Goal: Information Seeking & Learning: Compare options

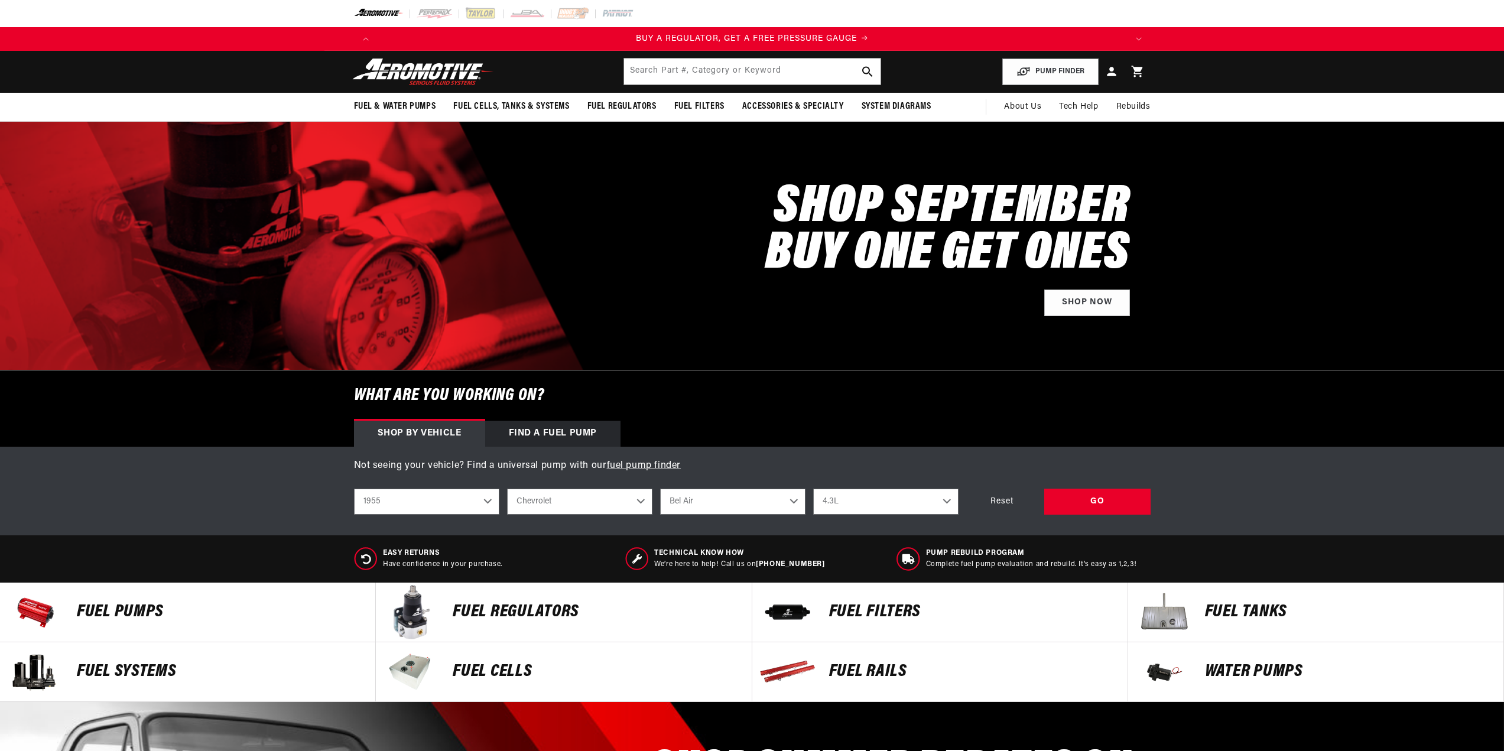
select select "1955"
select select "4.3L"
click at [1094, 499] on div "GO" at bounding box center [1097, 502] width 106 height 27
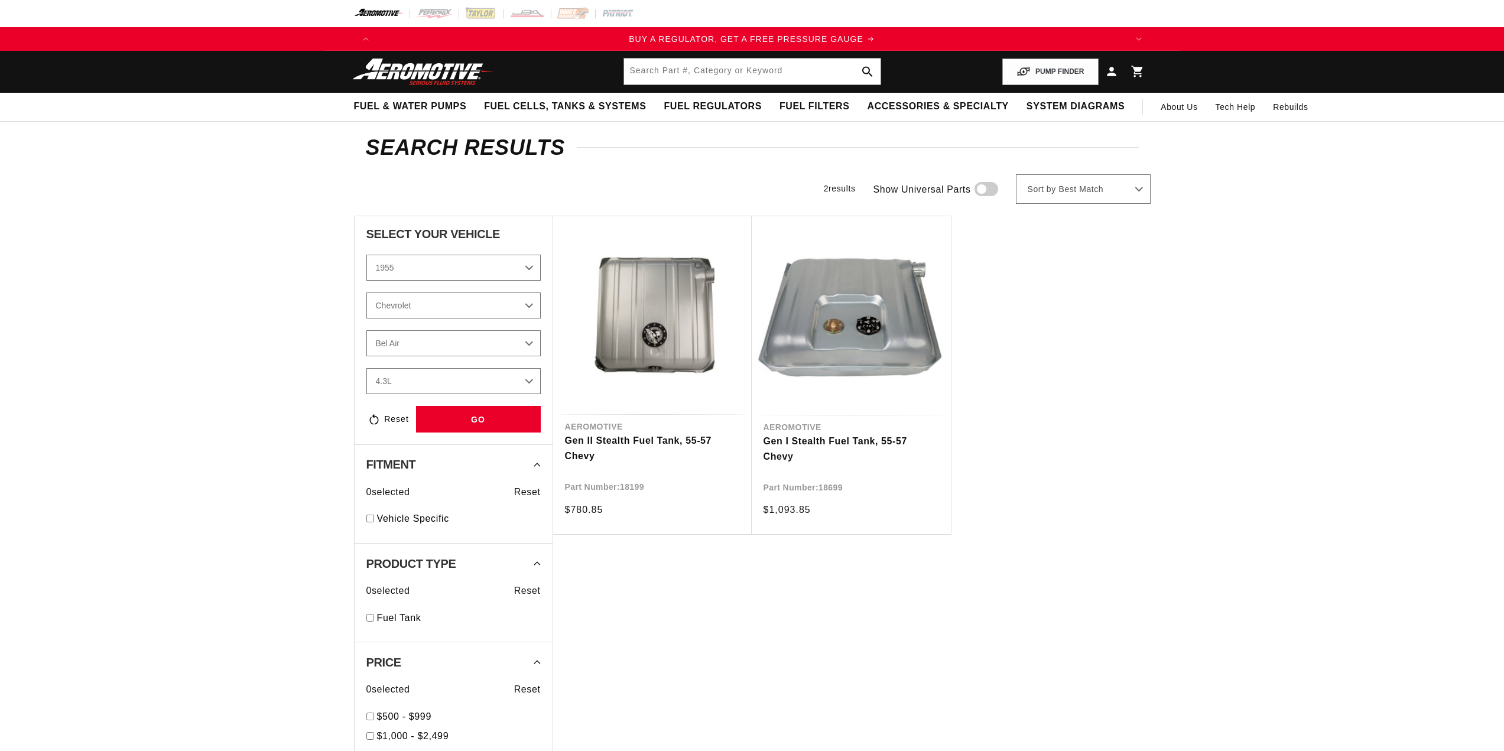
select select "1955"
select select "4.3L"
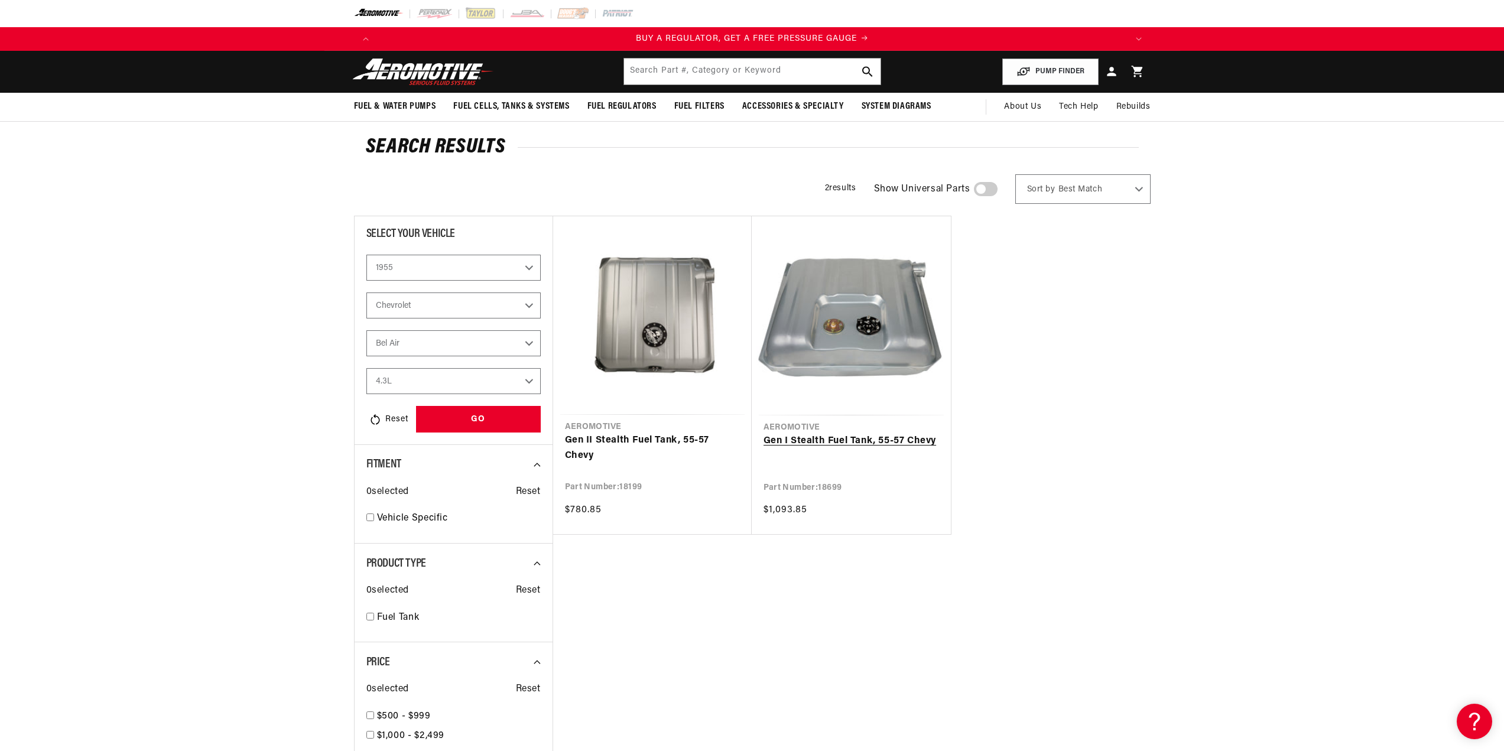
scroll to position [0, 749]
click at [846, 438] on link "Gen I Stealth Fuel Tank, 55-57 Chevy" at bounding box center [850, 441] width 175 height 15
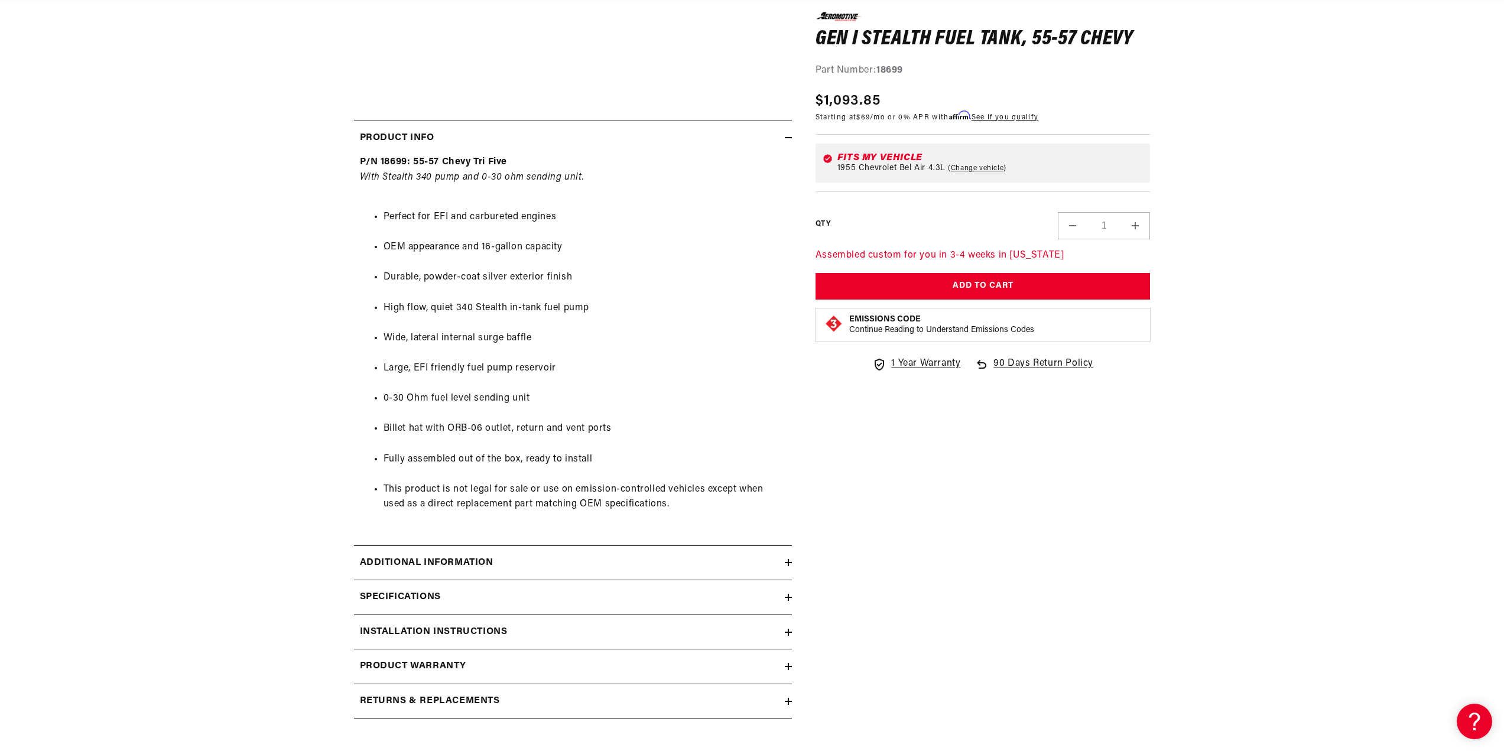
scroll to position [0, 2247]
click at [786, 597] on icon at bounding box center [788, 597] width 7 height 0
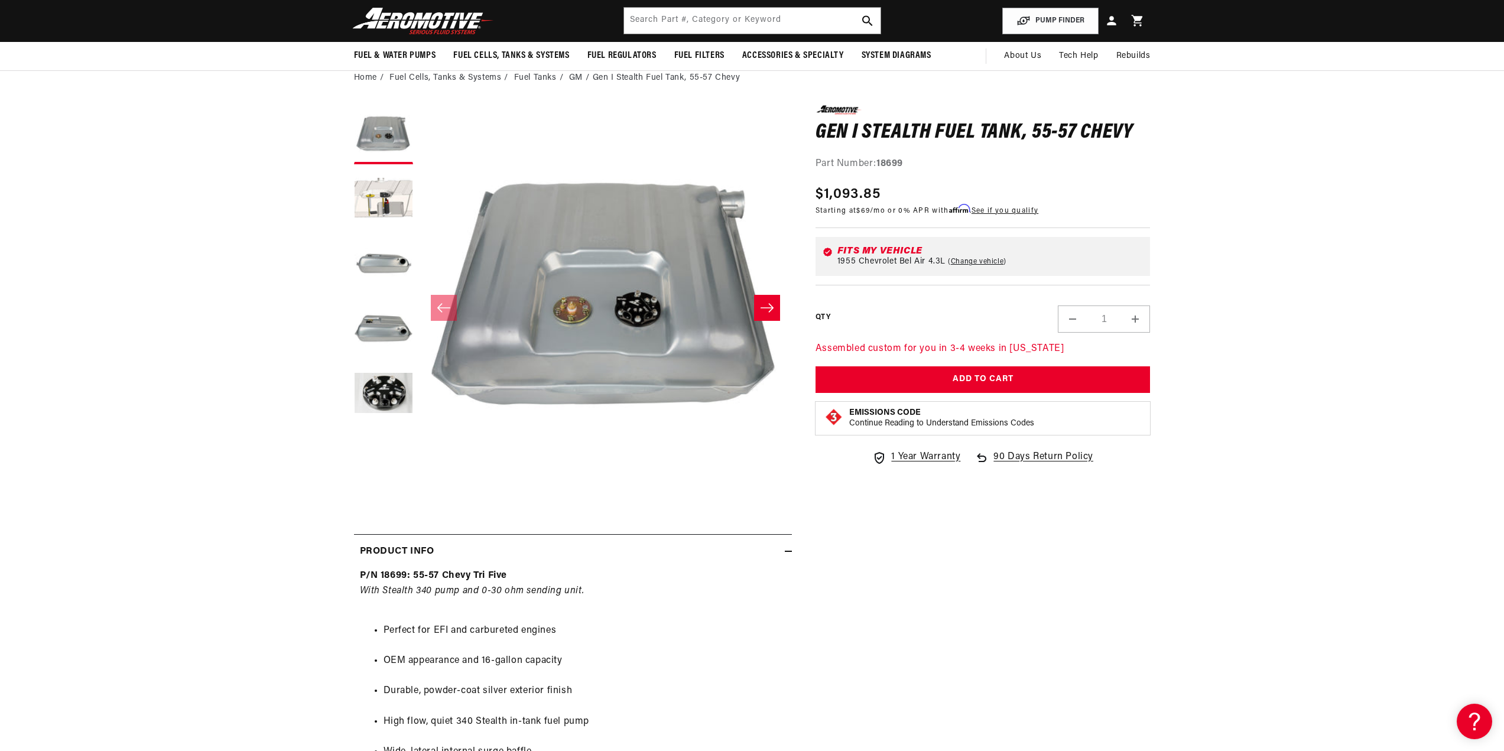
scroll to position [0, 0]
click at [759, 301] on button "Slide right" at bounding box center [767, 308] width 26 height 26
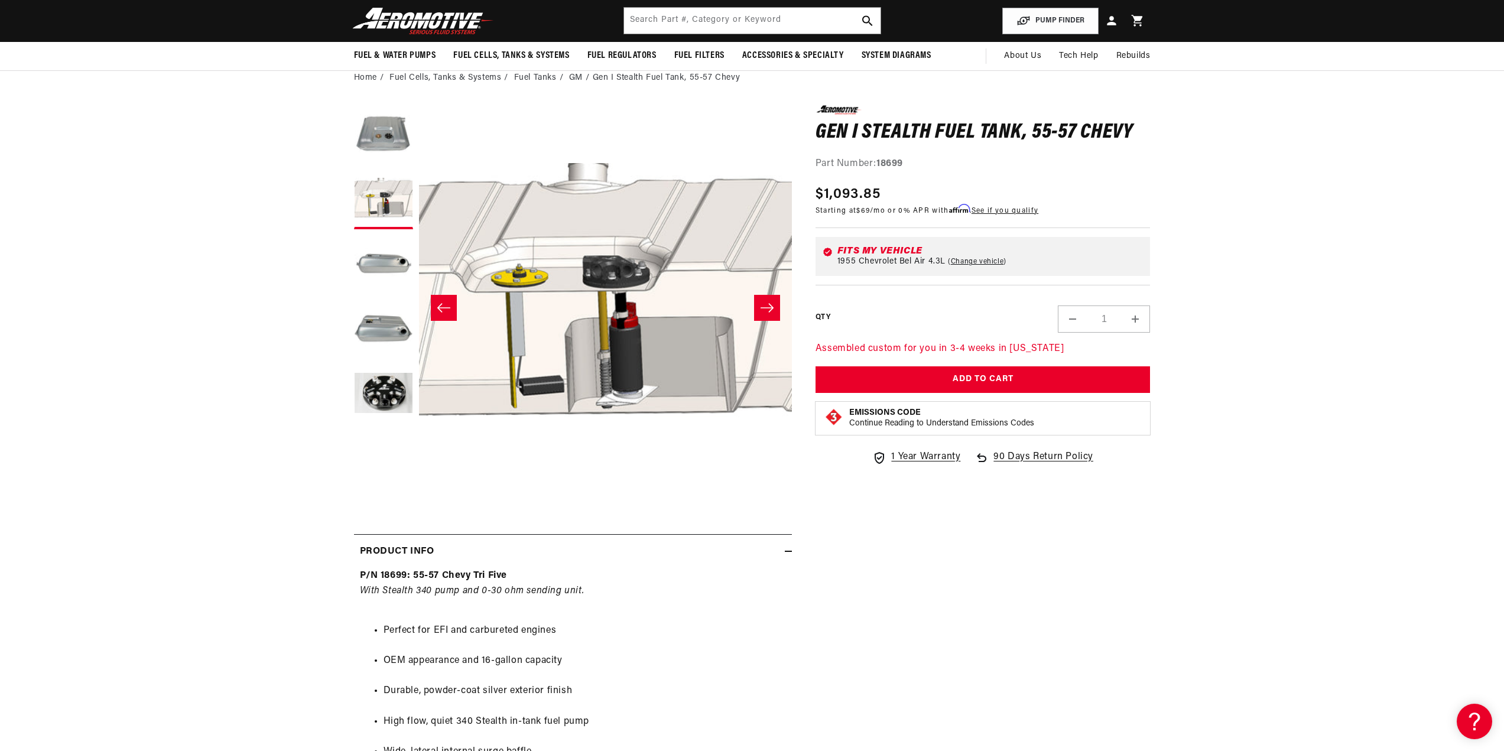
scroll to position [0, 1498]
click at [763, 303] on icon "Slide right" at bounding box center [767, 308] width 14 height 12
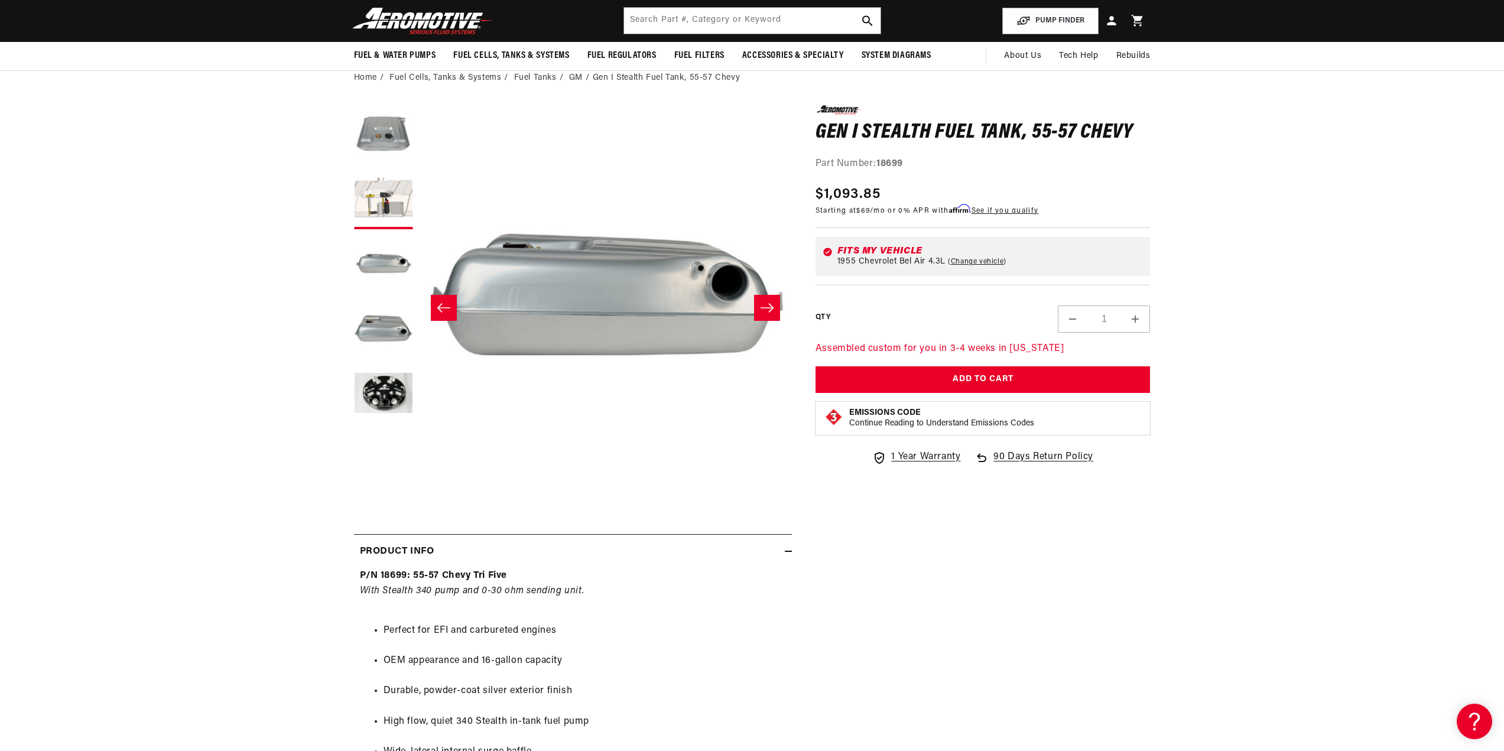
click at [763, 303] on icon "Slide right" at bounding box center [767, 308] width 14 height 12
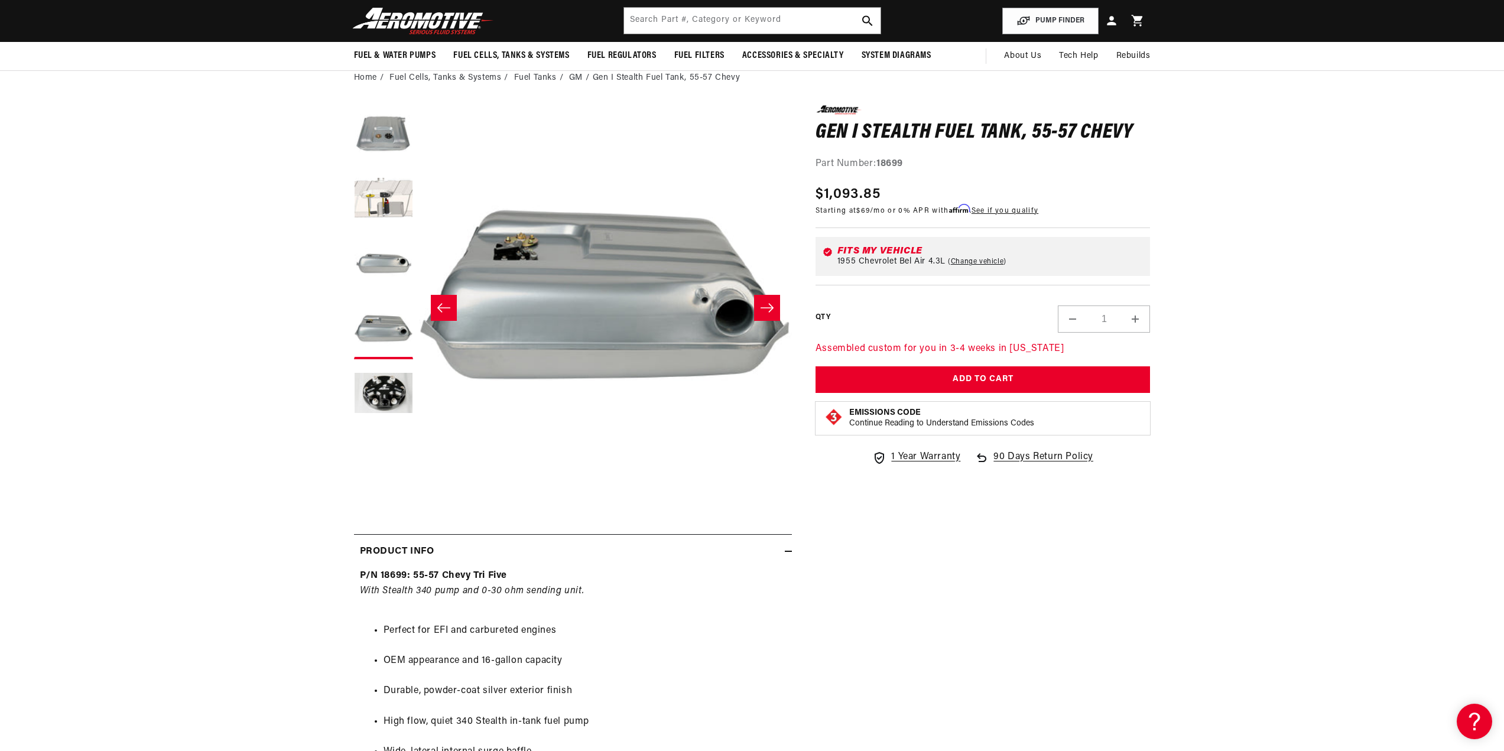
click at [763, 303] on icon "Slide right" at bounding box center [767, 308] width 14 height 12
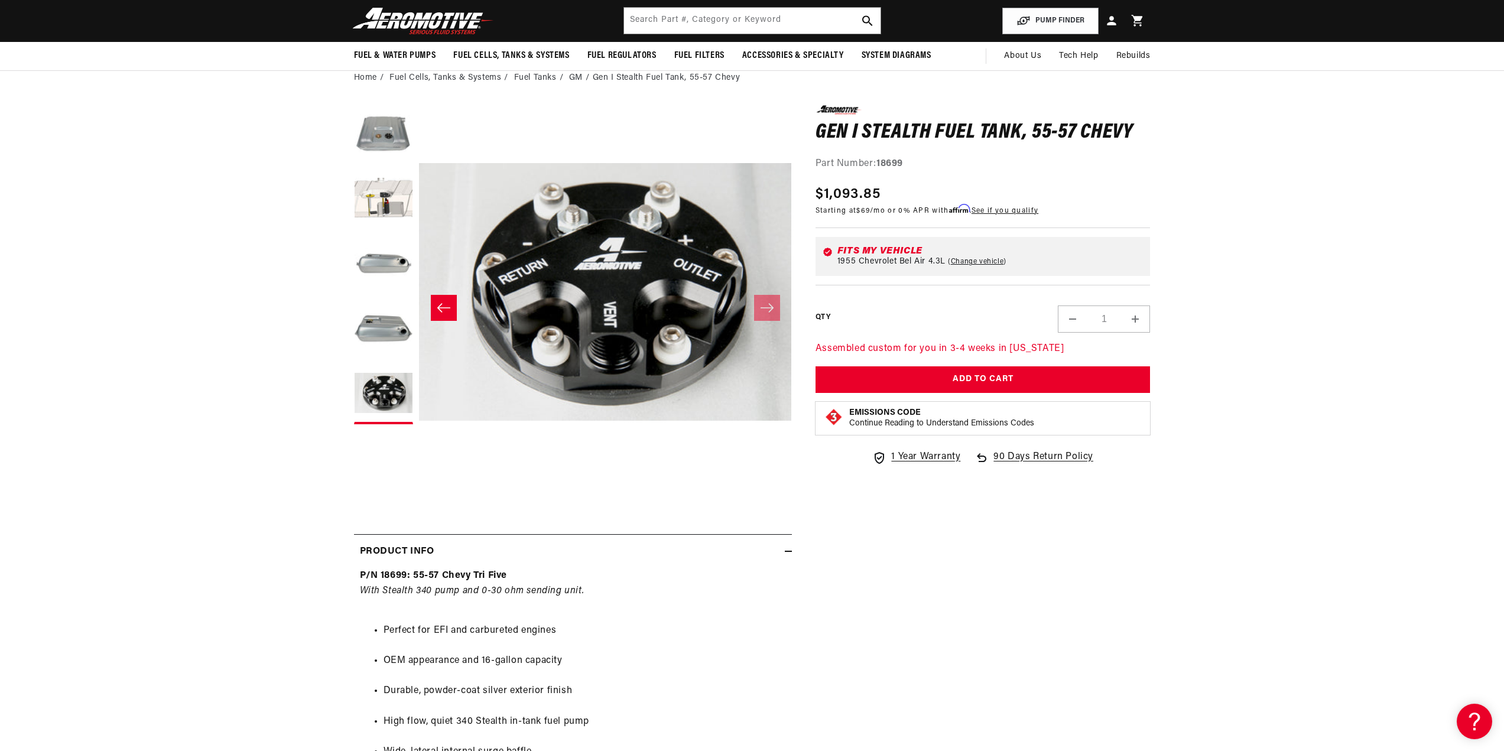
scroll to position [0, 2247]
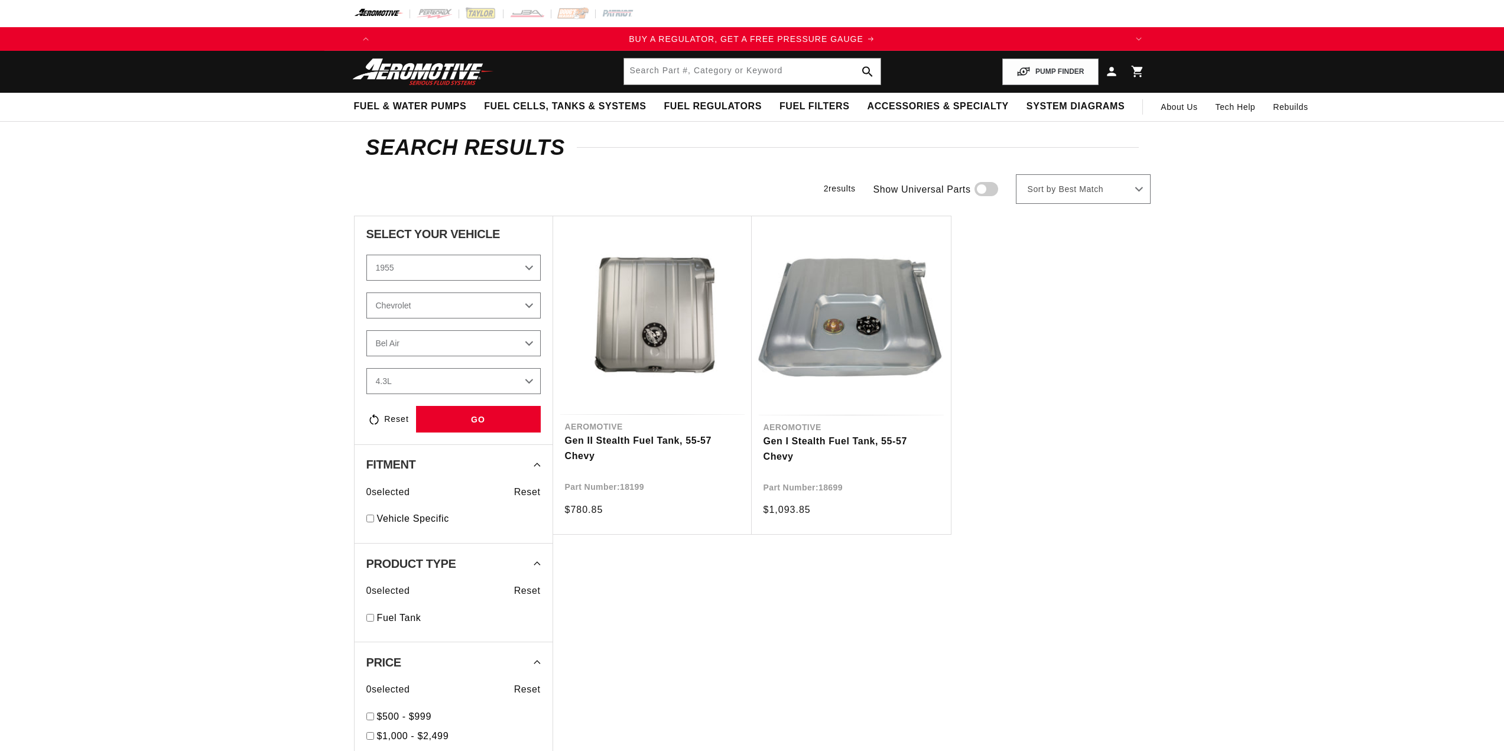
select select "1955"
select select "4.3L"
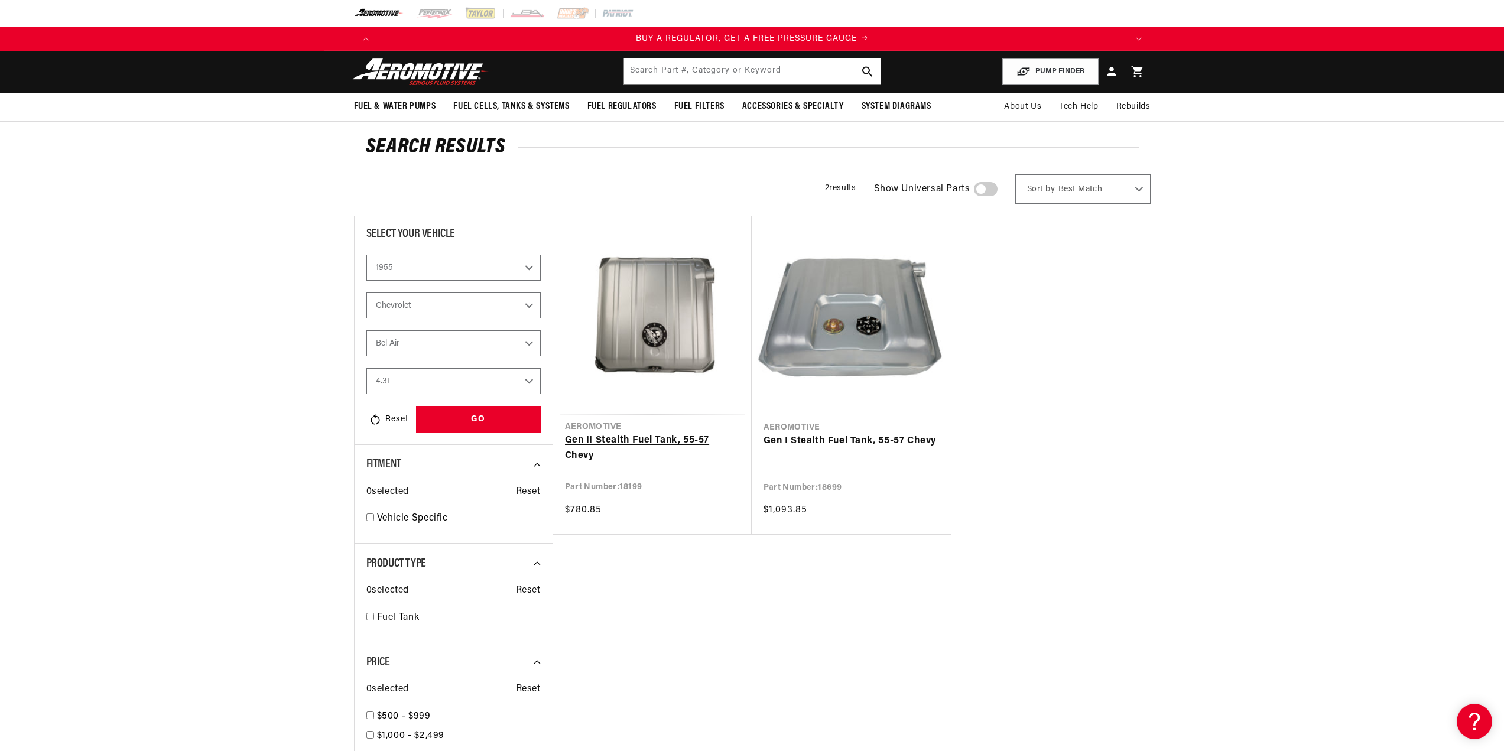
click at [669, 433] on link "Gen II Stealth Fuel Tank, 55-57 Chevy" at bounding box center [652, 448] width 175 height 30
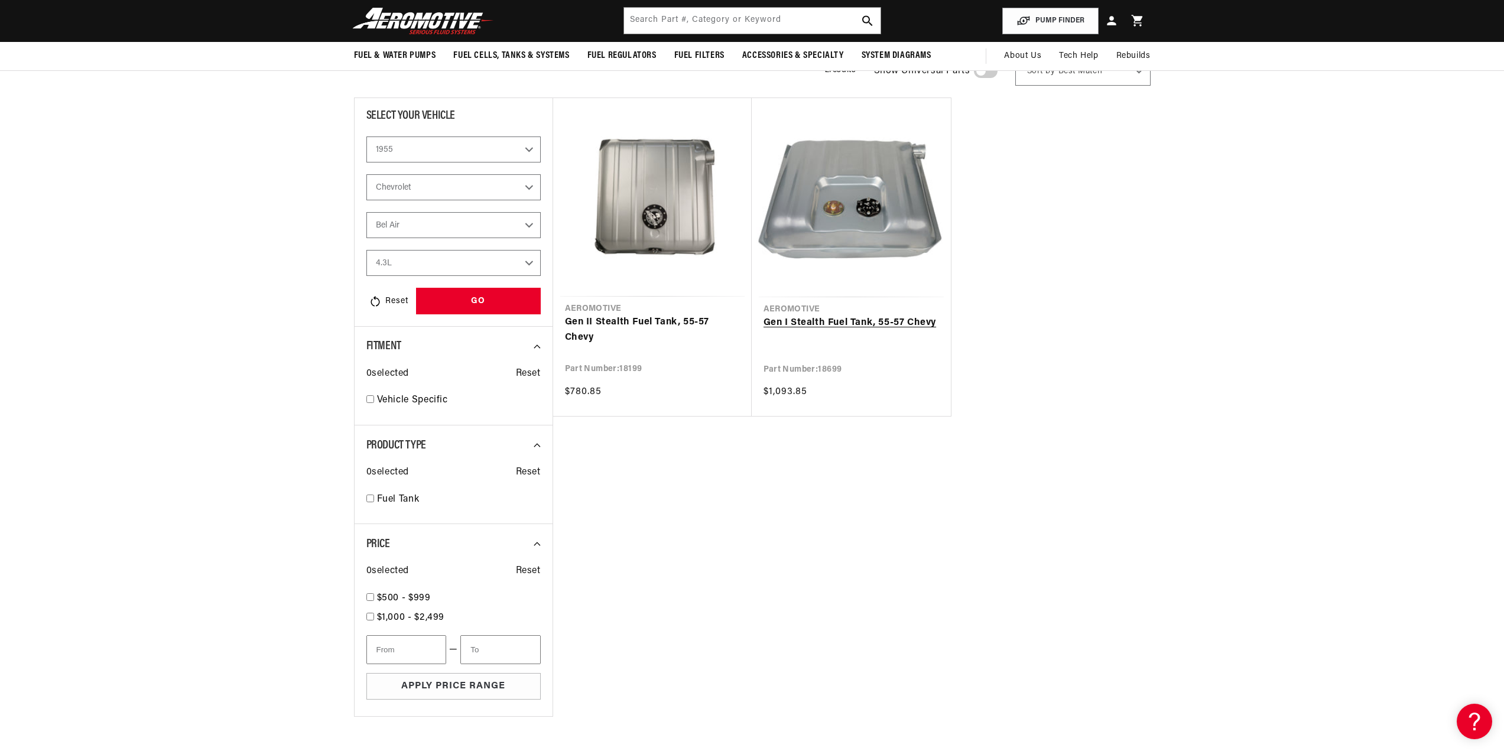
scroll to position [0, 2247]
click at [619, 315] on link "Gen II Stealth Fuel Tank, 55-57 Chevy" at bounding box center [652, 330] width 175 height 30
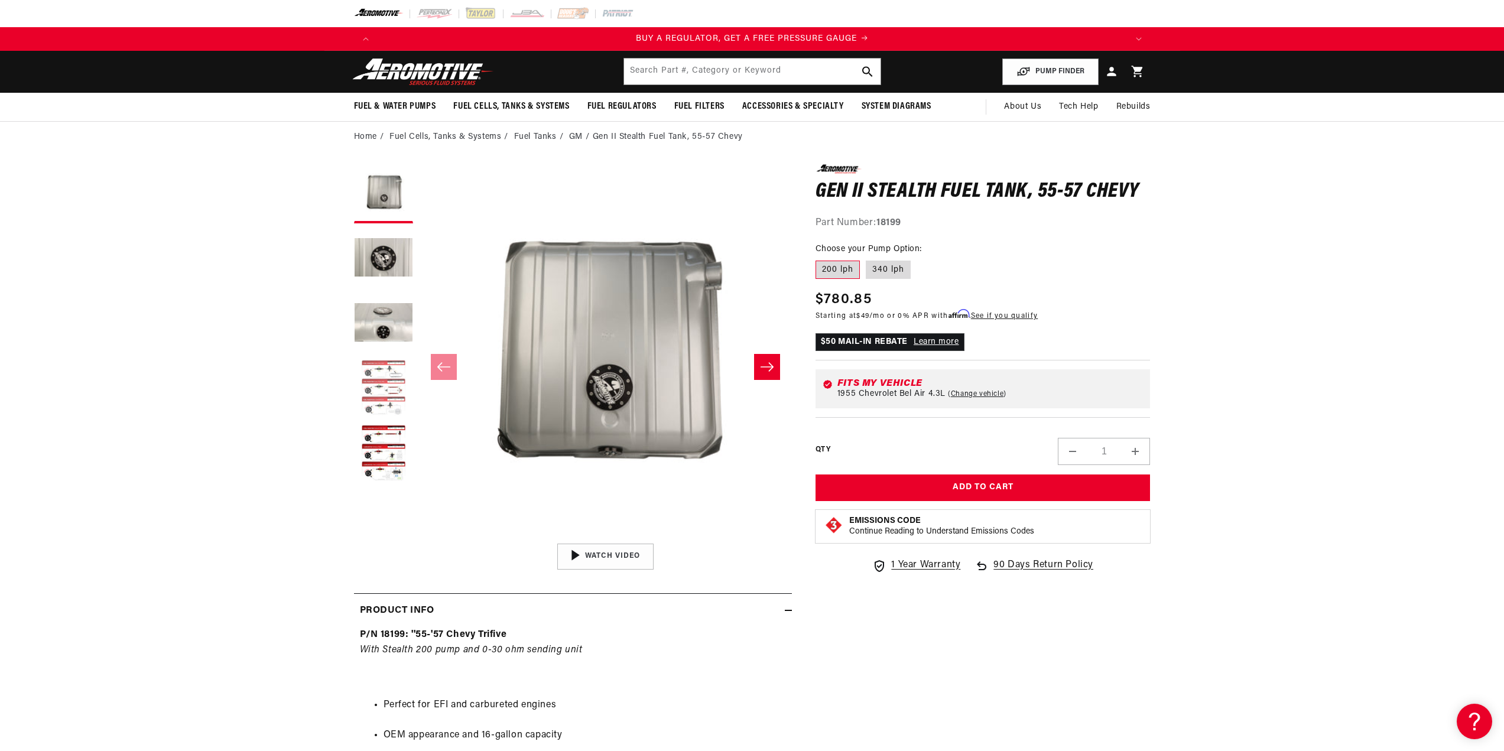
click at [370, 398] on button "Load image 4 in gallery view" at bounding box center [383, 388] width 59 height 59
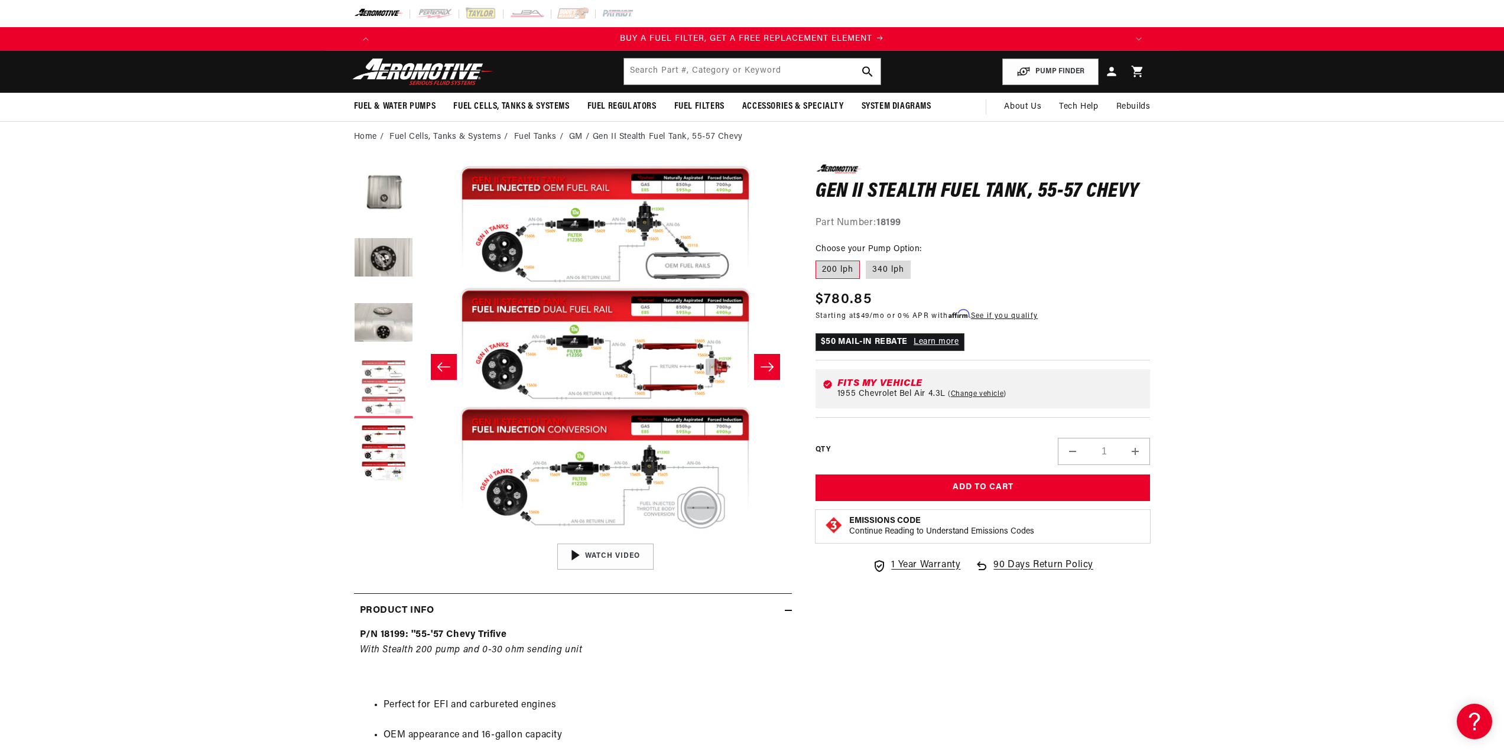
scroll to position [0, 1498]
click at [366, 450] on button "Load image 5 in gallery view" at bounding box center [383, 453] width 59 height 59
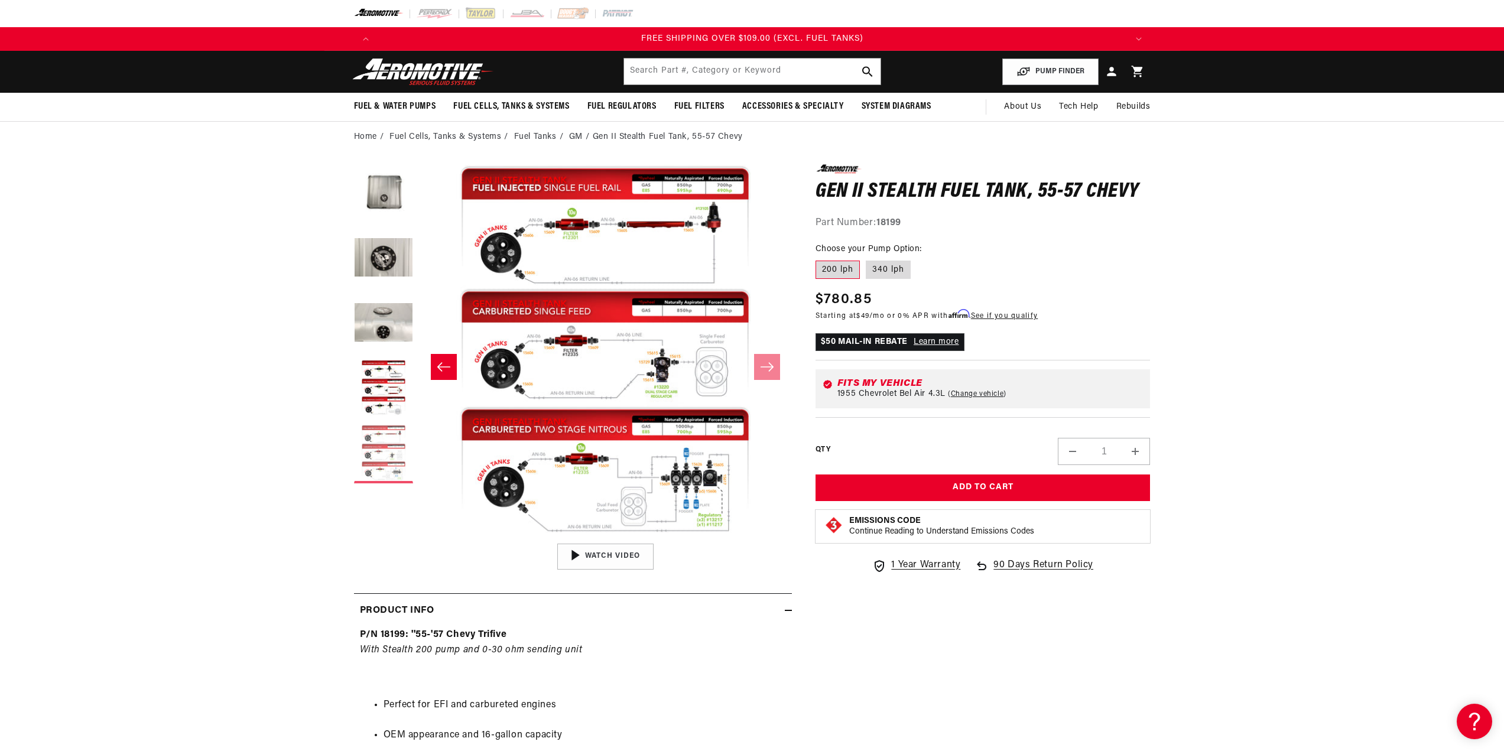
scroll to position [0, 0]
click at [418, 538] on button "Open media 5 in modal" at bounding box center [418, 538] width 0 height 0
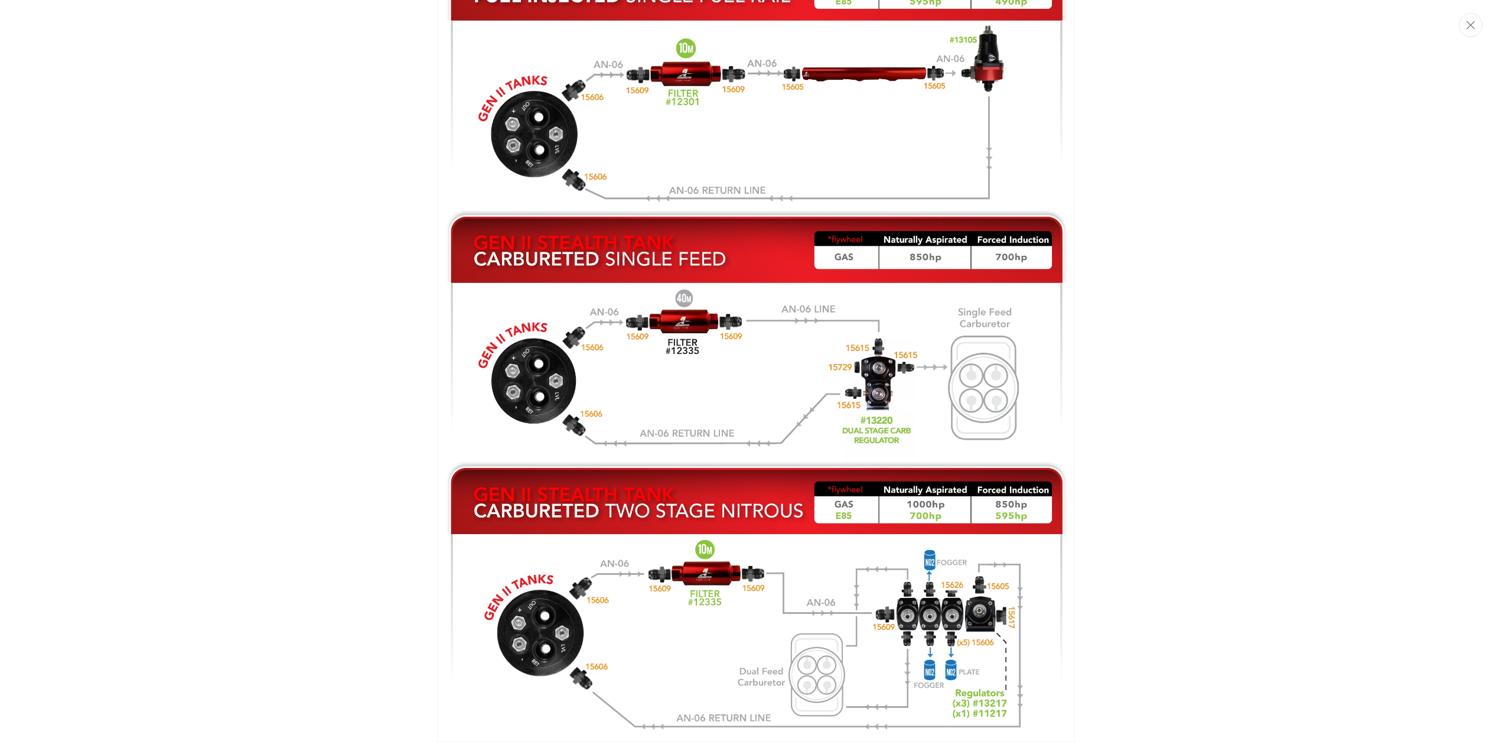
scroll to position [0, 749]
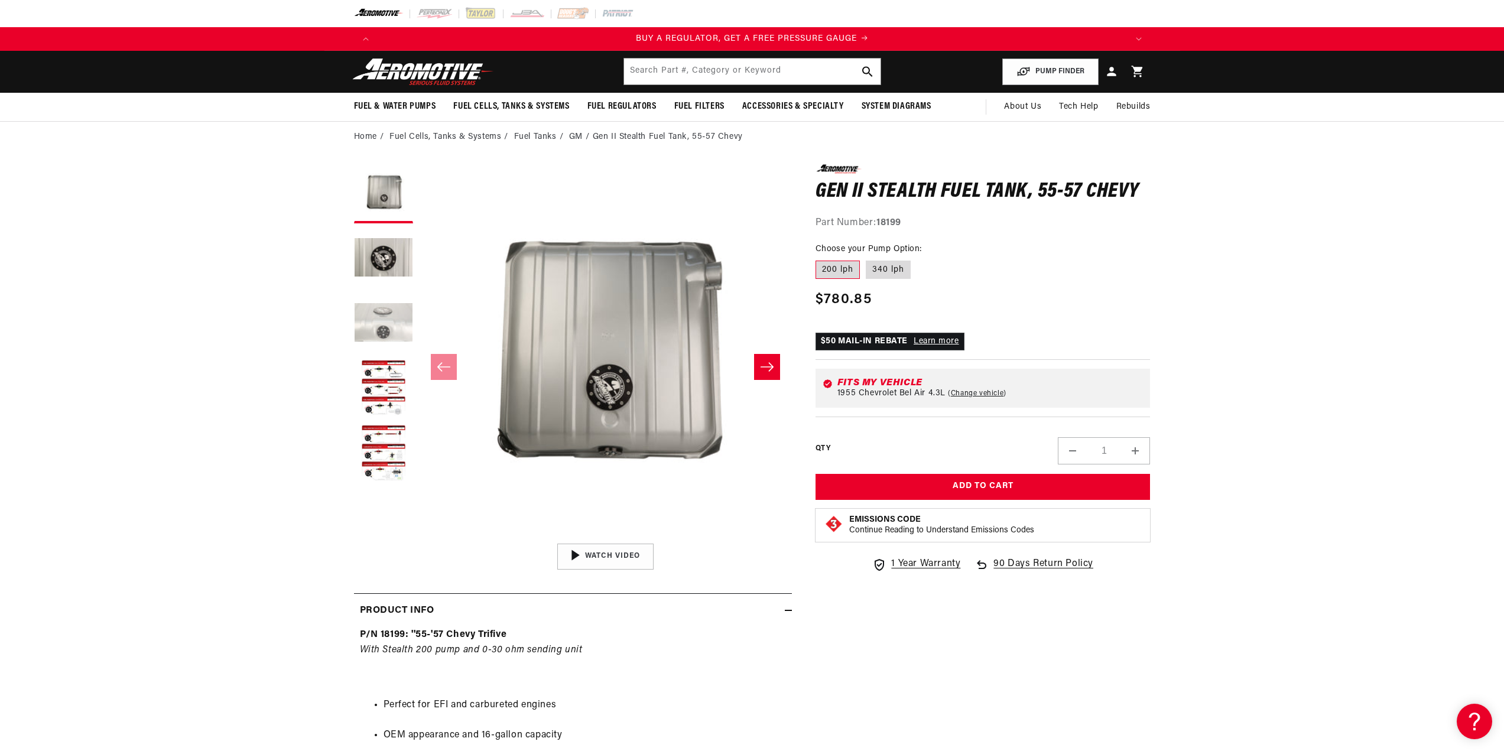
click at [382, 321] on button "Load image 3 in gallery view" at bounding box center [383, 323] width 59 height 59
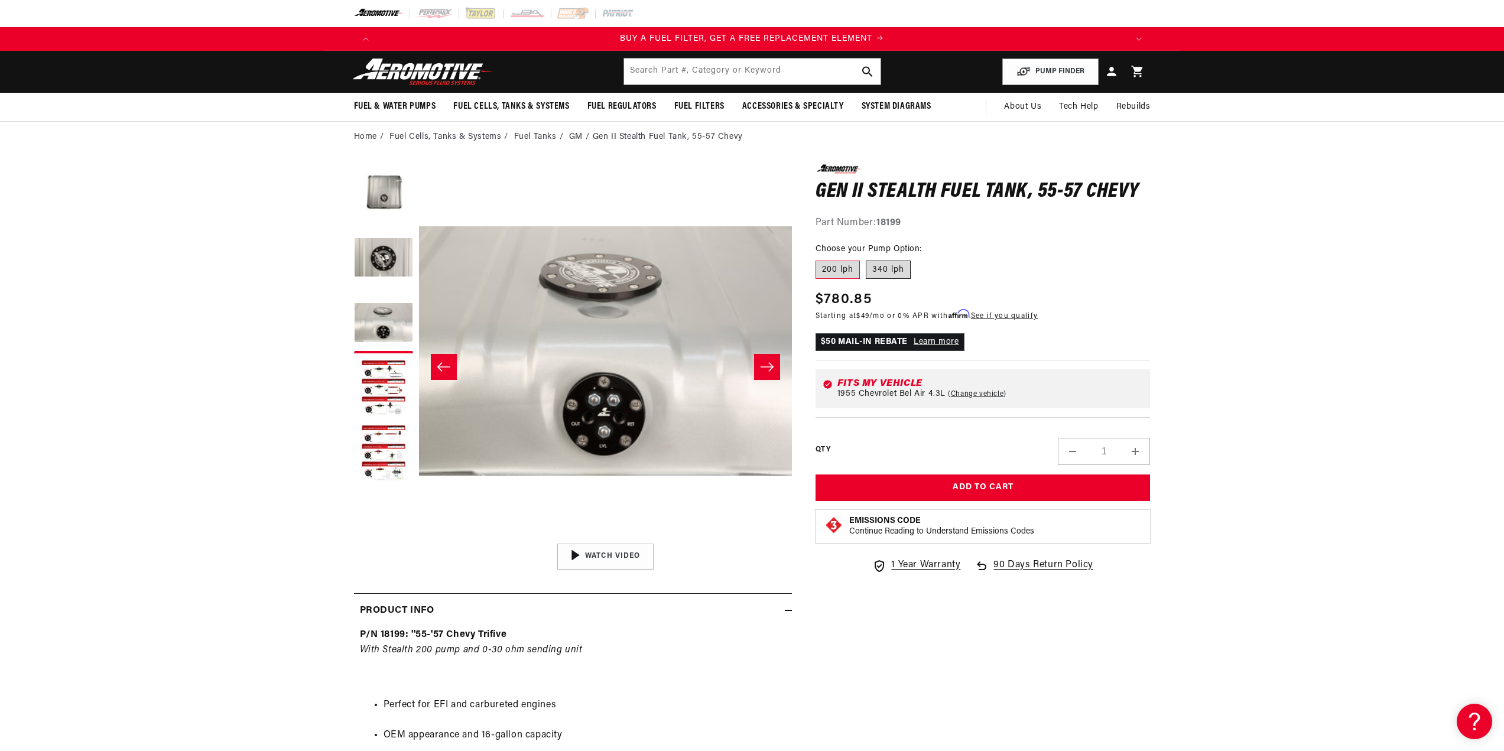
scroll to position [0, 1498]
click at [880, 265] on label "340 lph" at bounding box center [888, 270] width 45 height 19
click at [866, 259] on input "340 lph" at bounding box center [866, 258] width 1 height 1
radio input "true"
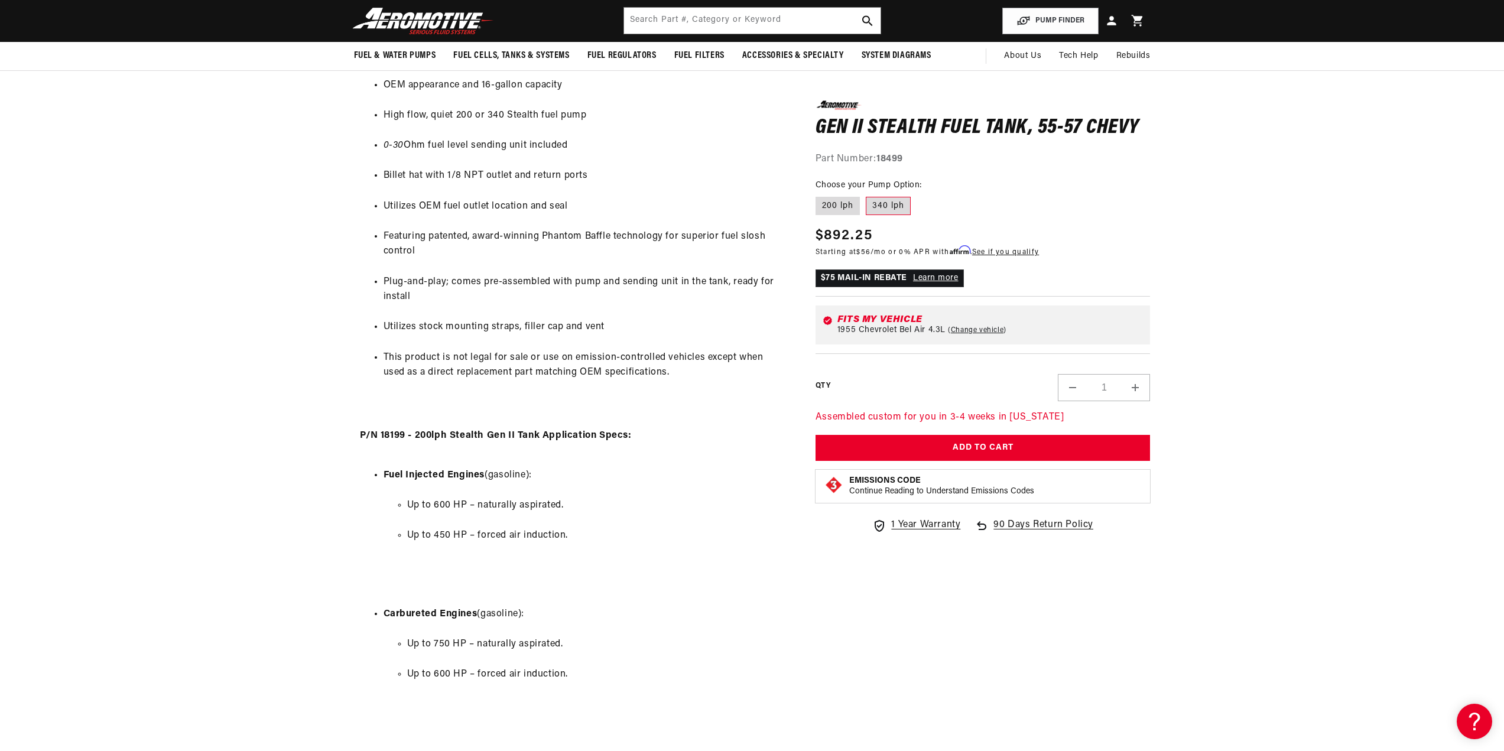
scroll to position [354, 0]
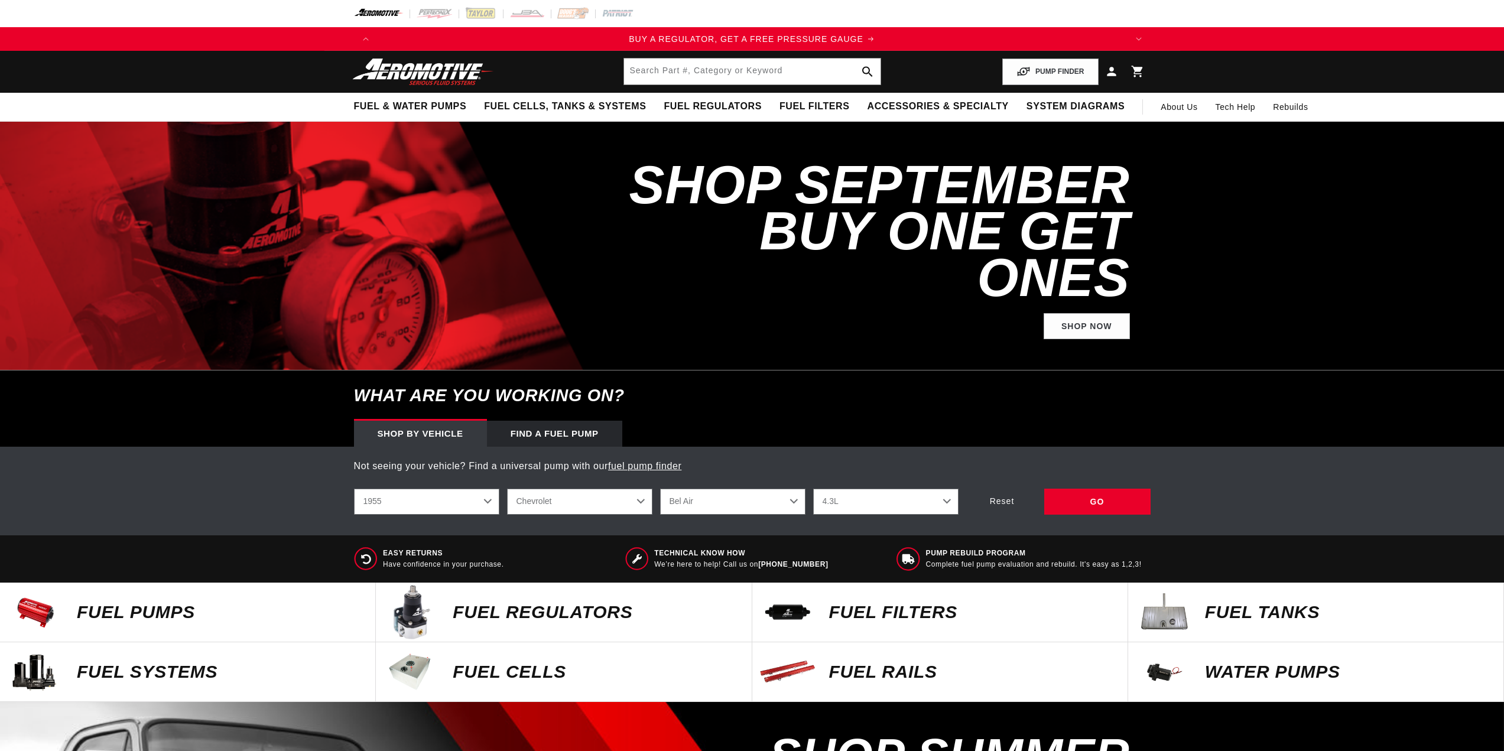
select select "1955"
select select "4.3L"
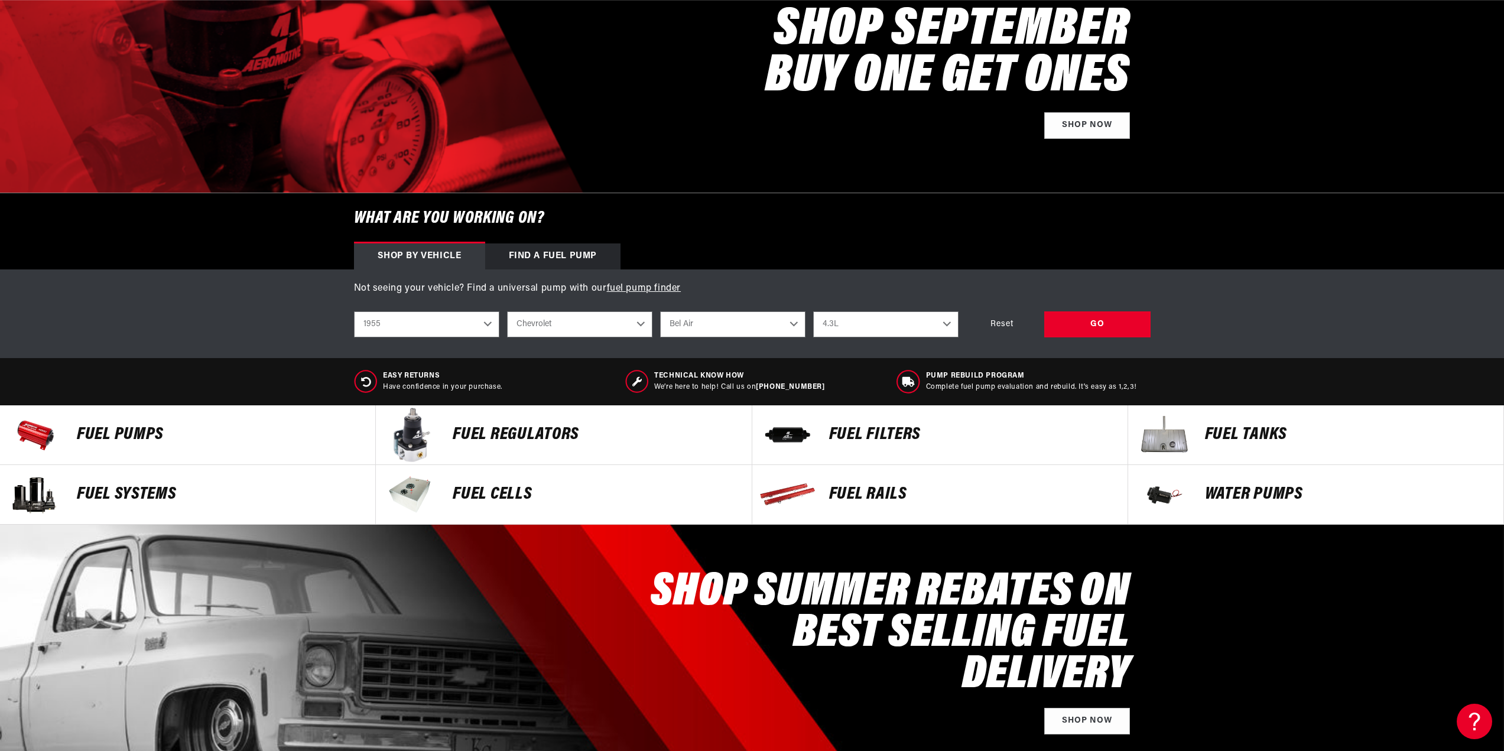
scroll to position [0, 749]
click at [113, 430] on p "Fuel Pumps" at bounding box center [220, 435] width 287 height 18
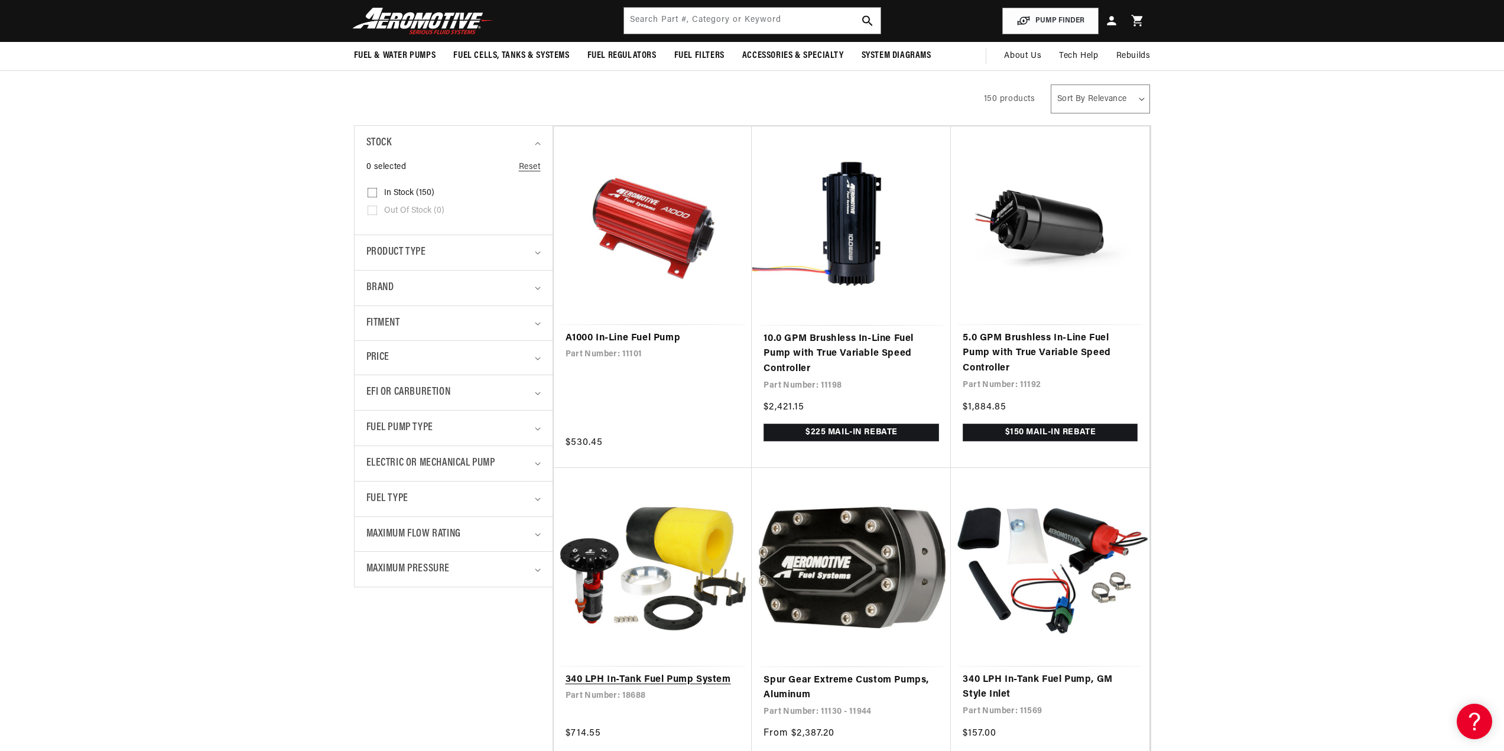
click at [630, 672] on link "340 LPH In-Tank Fuel Pump System" at bounding box center [652, 679] width 175 height 15
click at [697, 331] on link "A1000 In-Line Fuel Pump" at bounding box center [652, 338] width 175 height 15
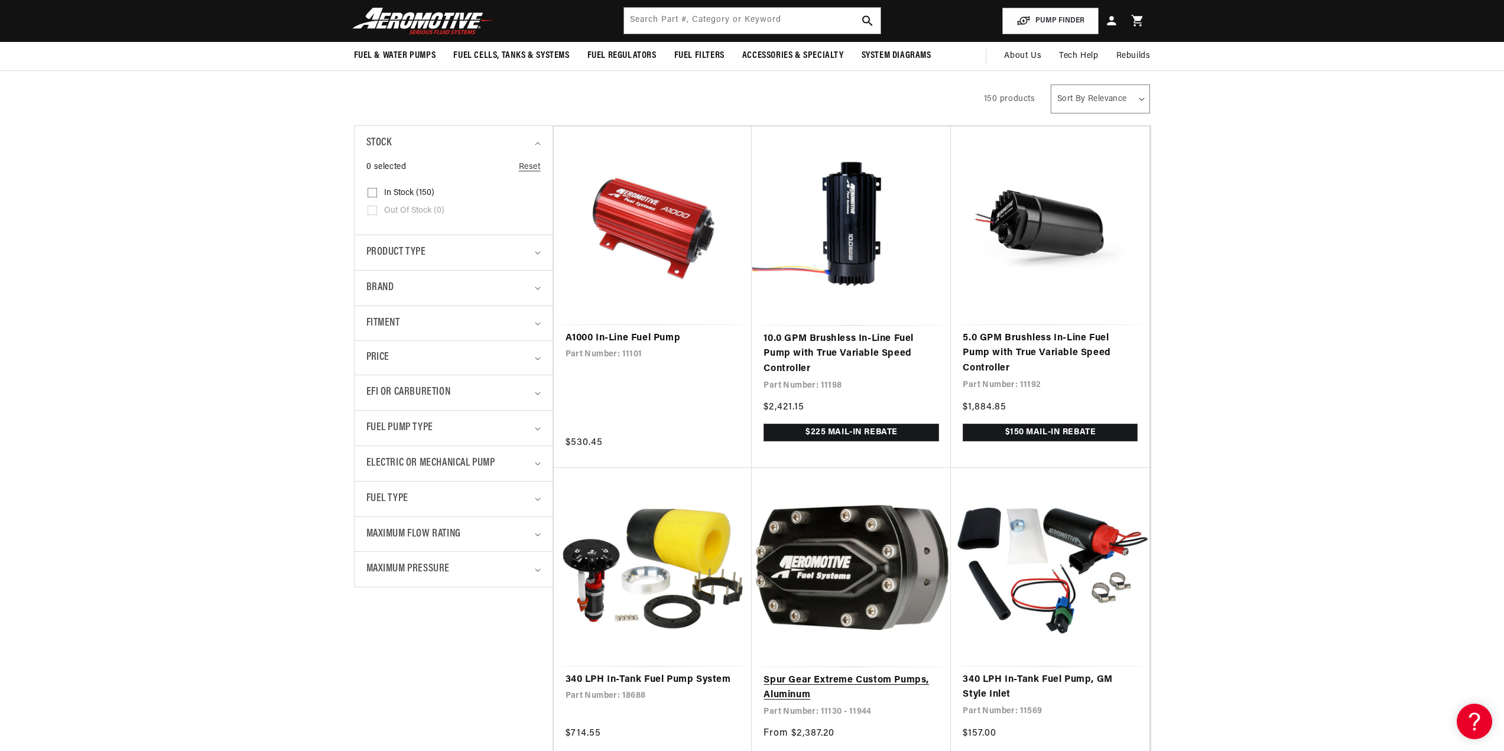
click at [860, 673] on link "Spur Gear Extreme Custom Pumps, Aluminum" at bounding box center [850, 688] width 175 height 30
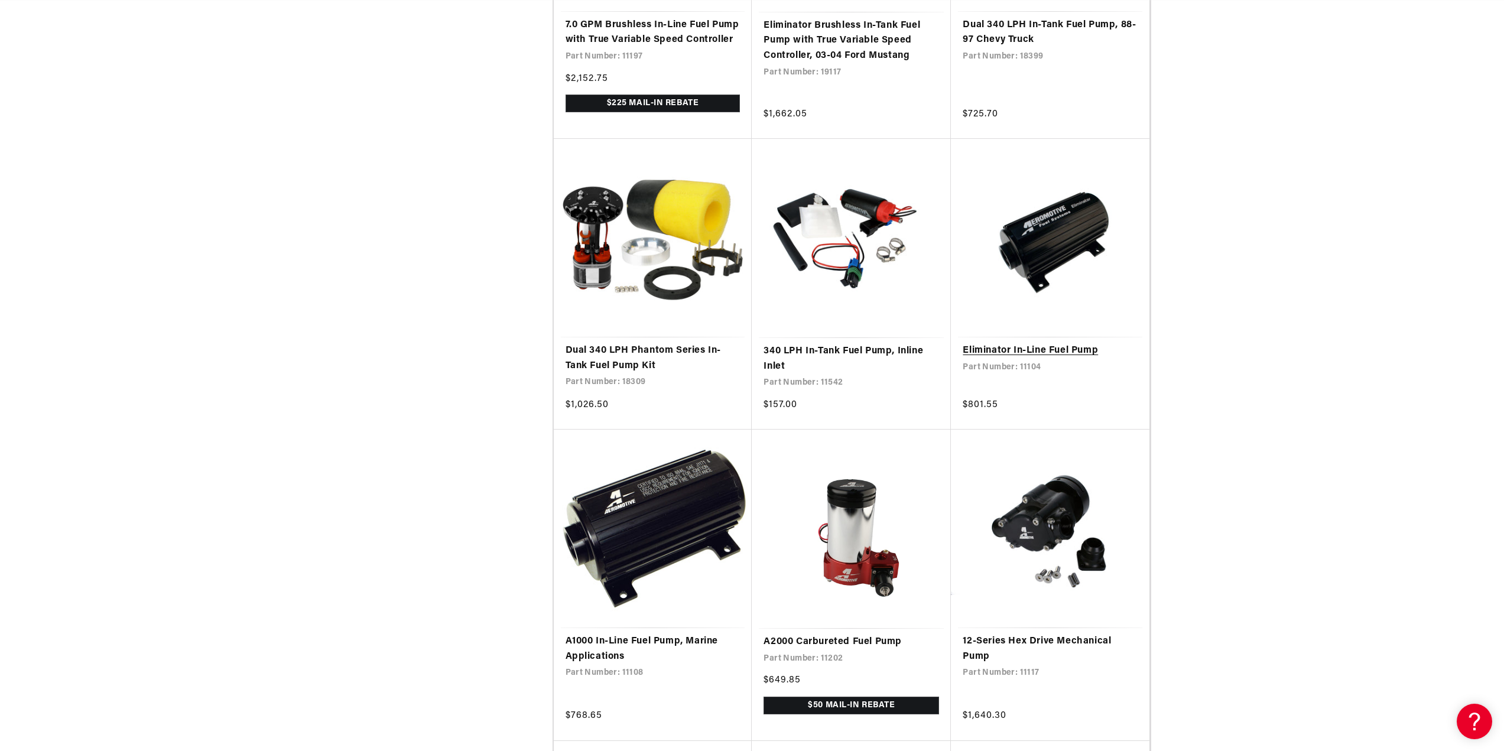
scroll to position [0, 1498]
click at [1039, 343] on link "Eliminator In-Line Fuel Pump" at bounding box center [1049, 350] width 175 height 15
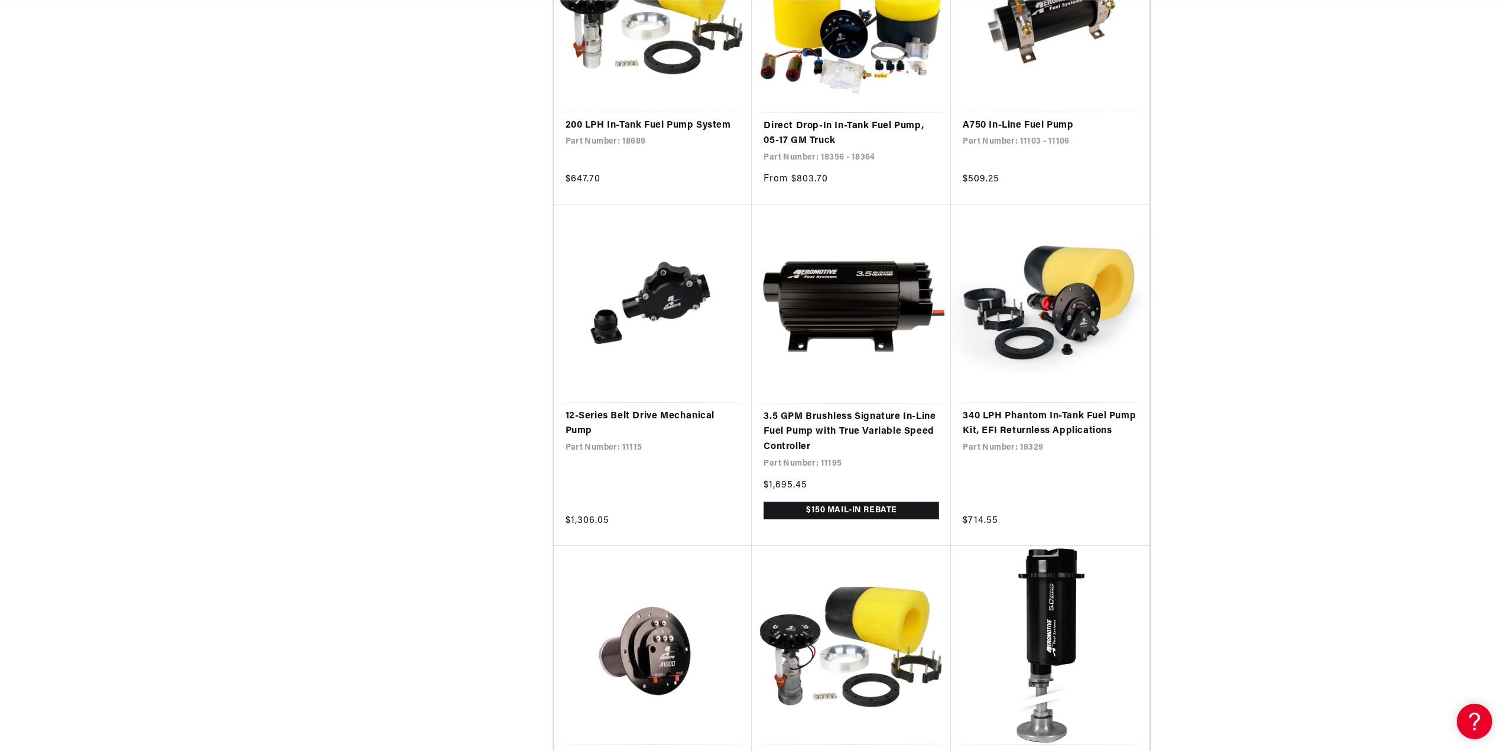
scroll to position [2009, 0]
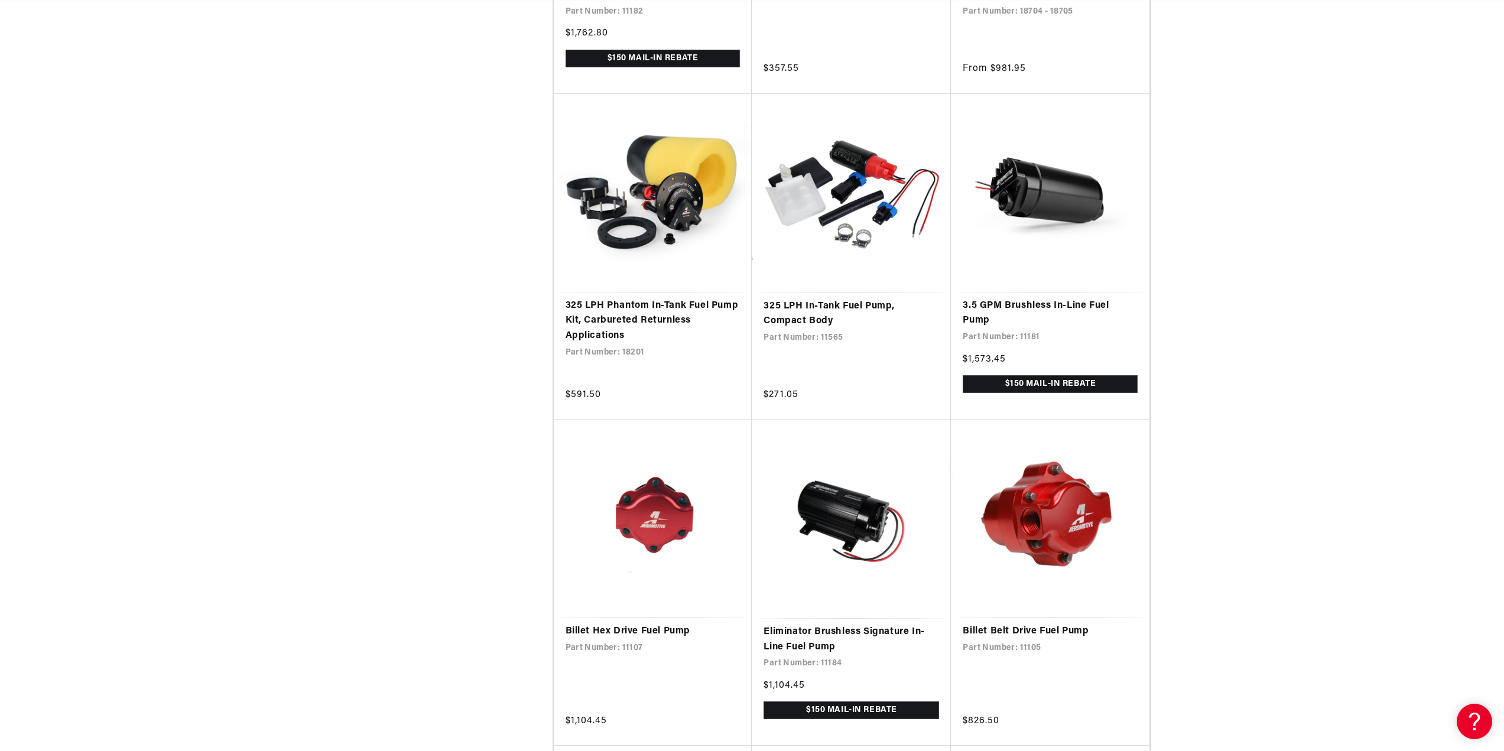
scroll to position [4608, 0]
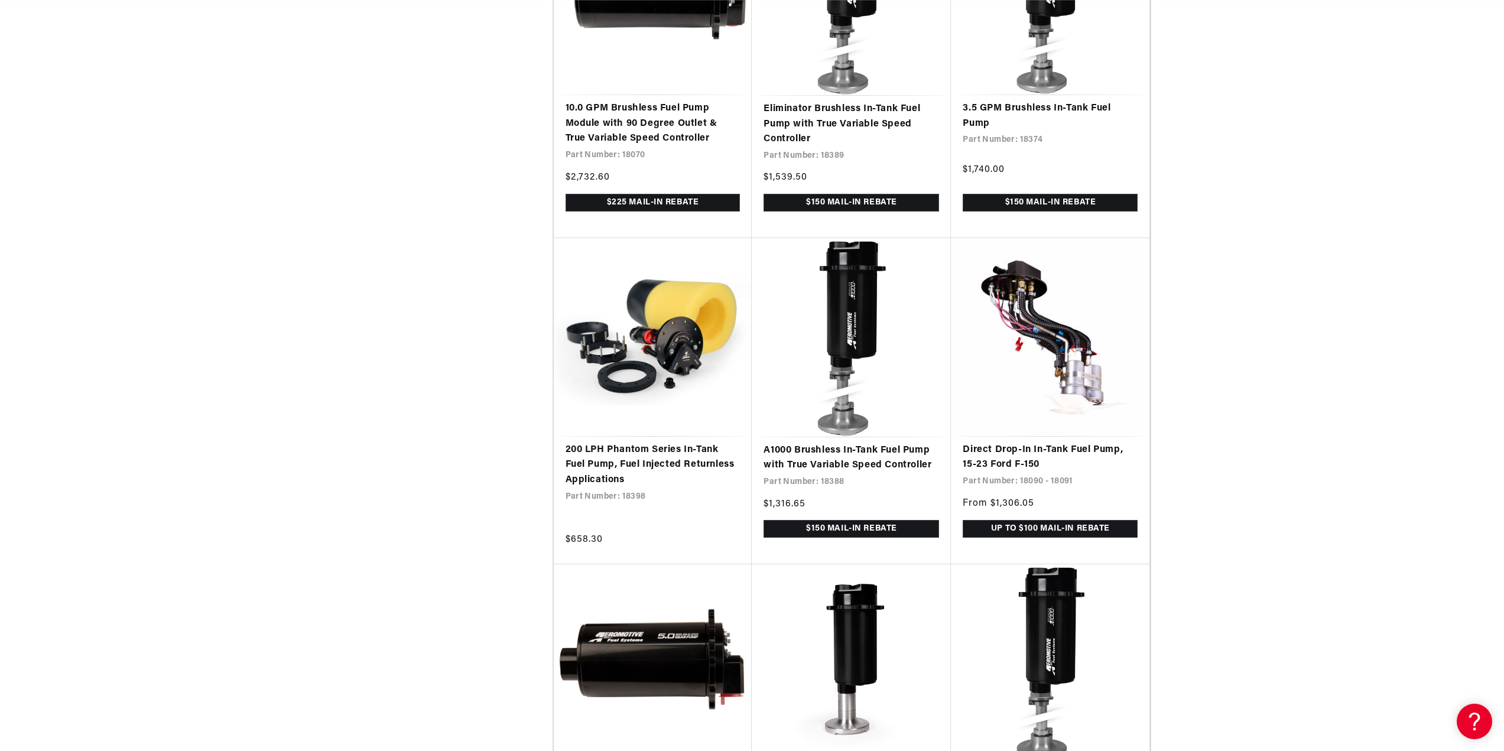
scroll to position [7503, 0]
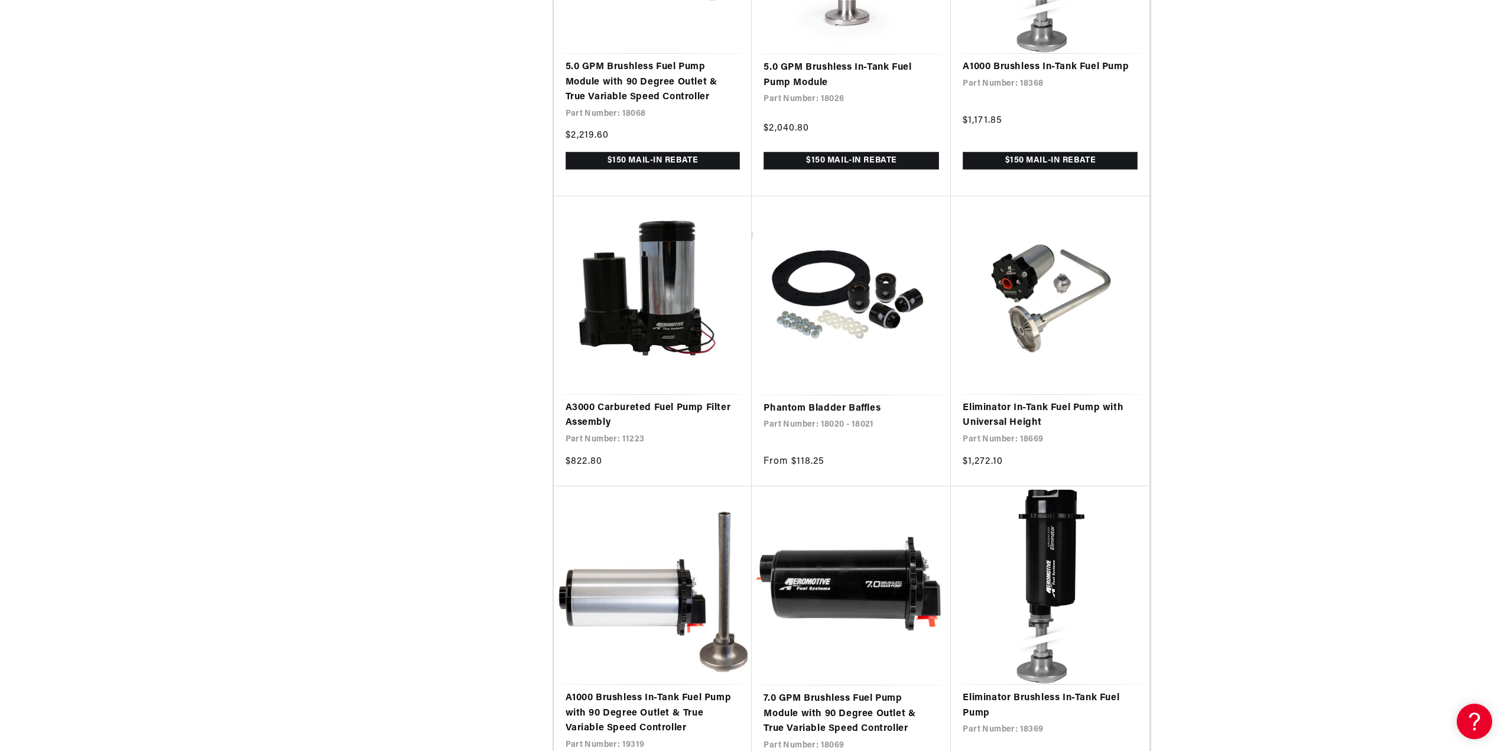
scroll to position [0, 2247]
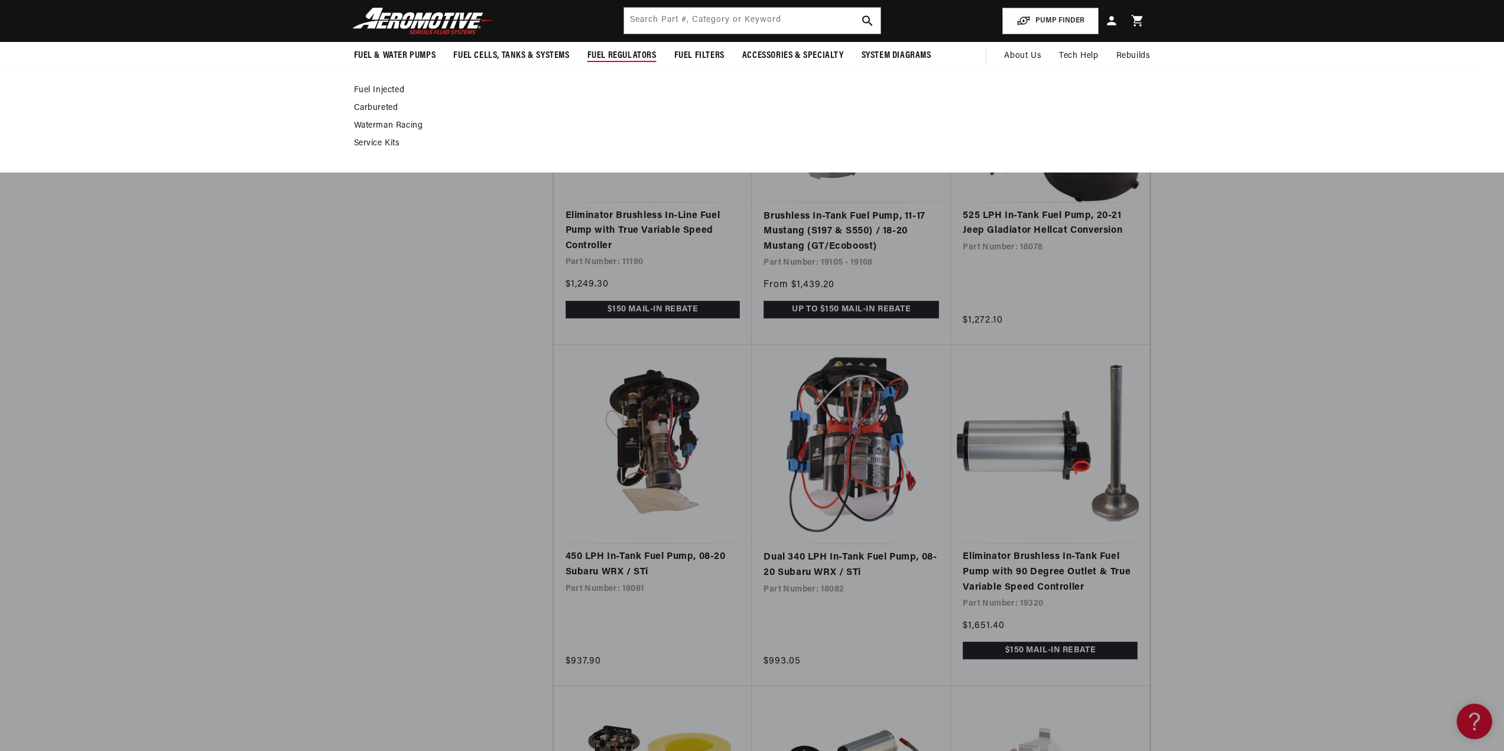
scroll to position [0, 749]
click at [378, 108] on link "Carbureted" at bounding box center [746, 108] width 785 height 11
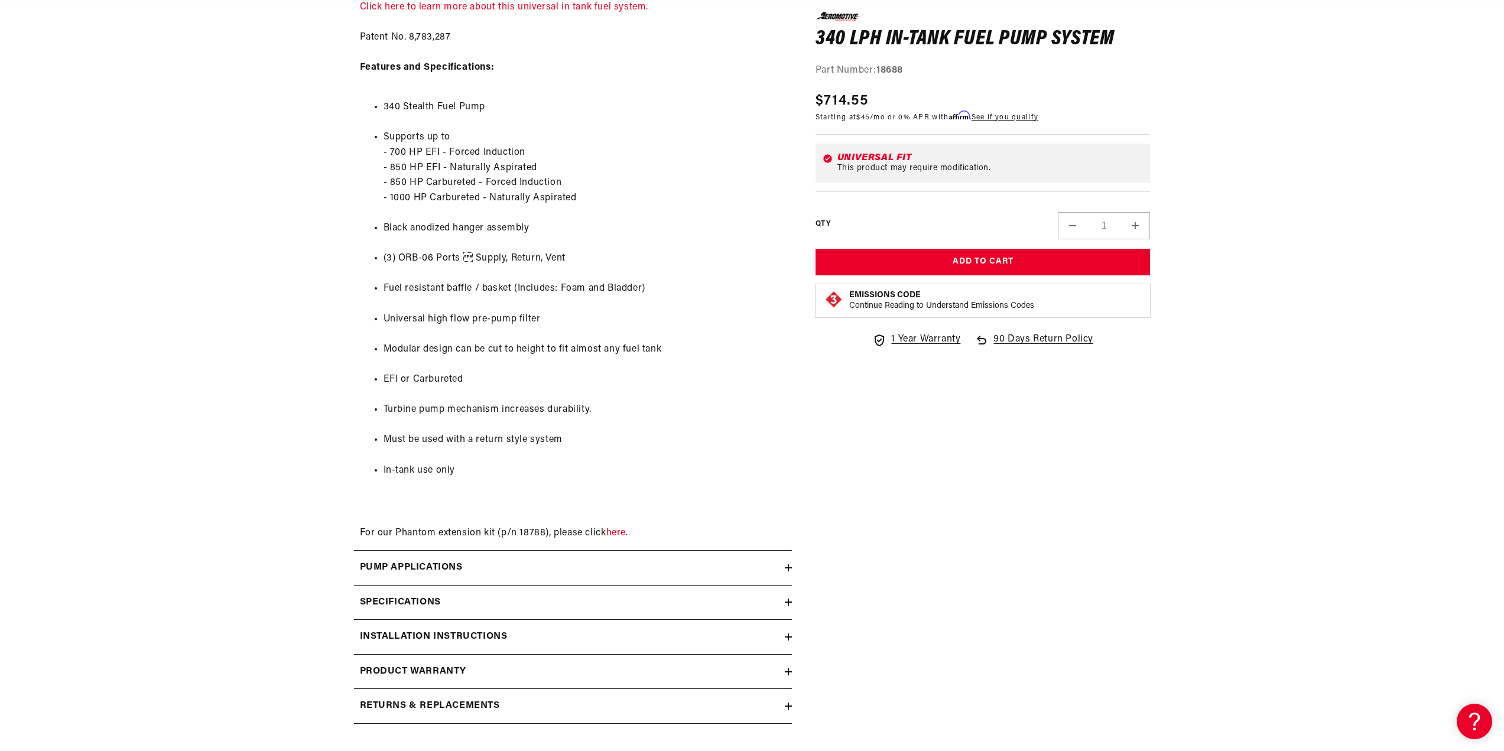
scroll to position [1004, 0]
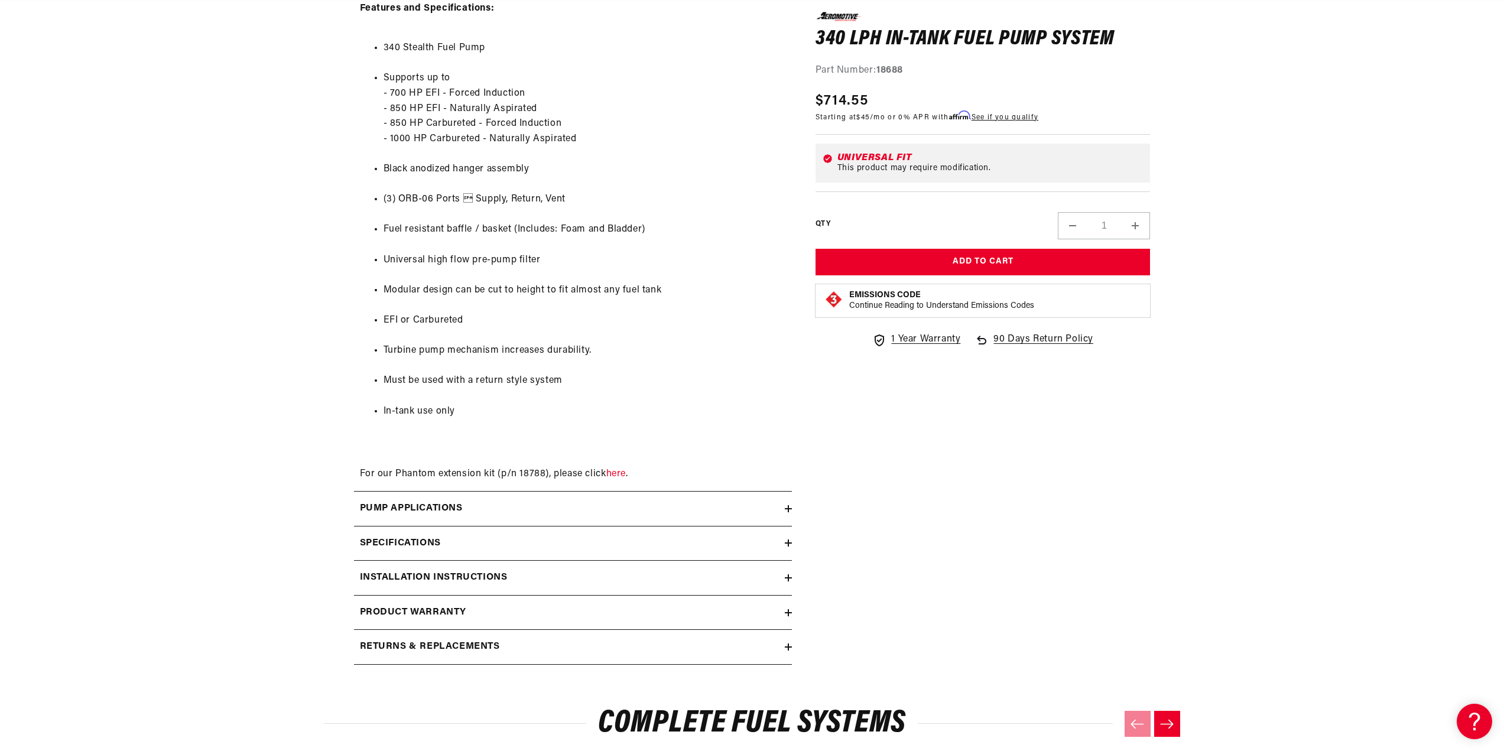
click at [782, 516] on div "Pump Applications" at bounding box center [569, 508] width 431 height 15
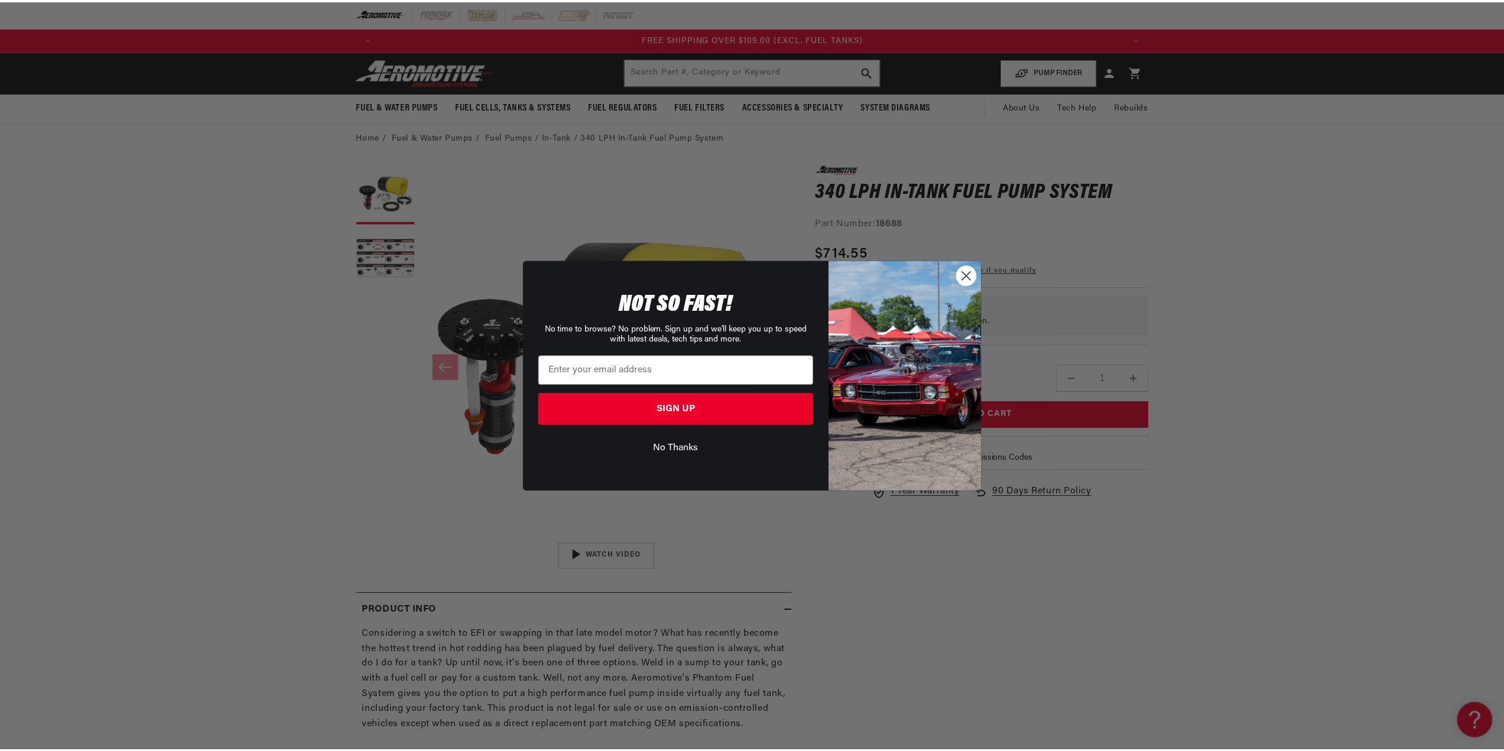
scroll to position [0, 0]
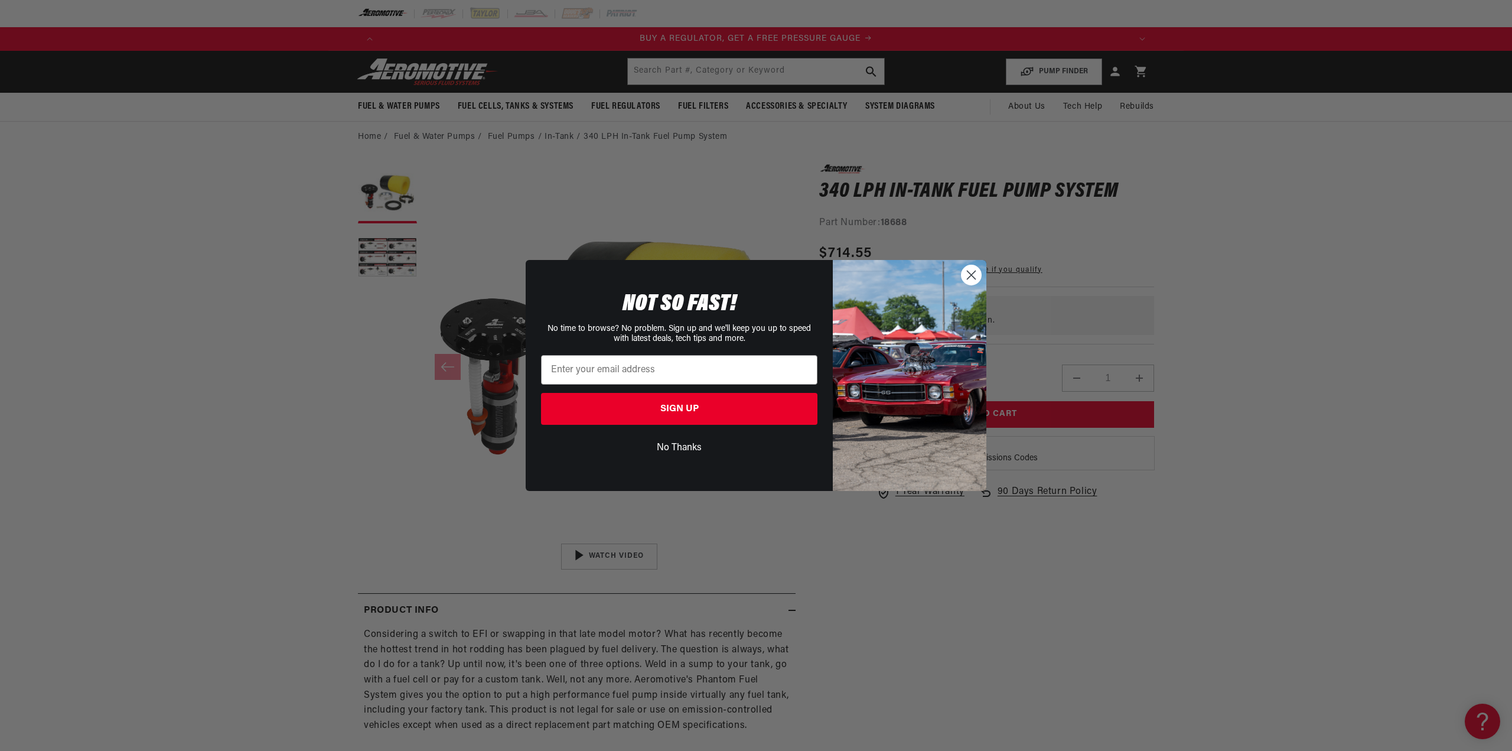
click at [965, 276] on circle "Close dialog" at bounding box center [971, 274] width 19 height 19
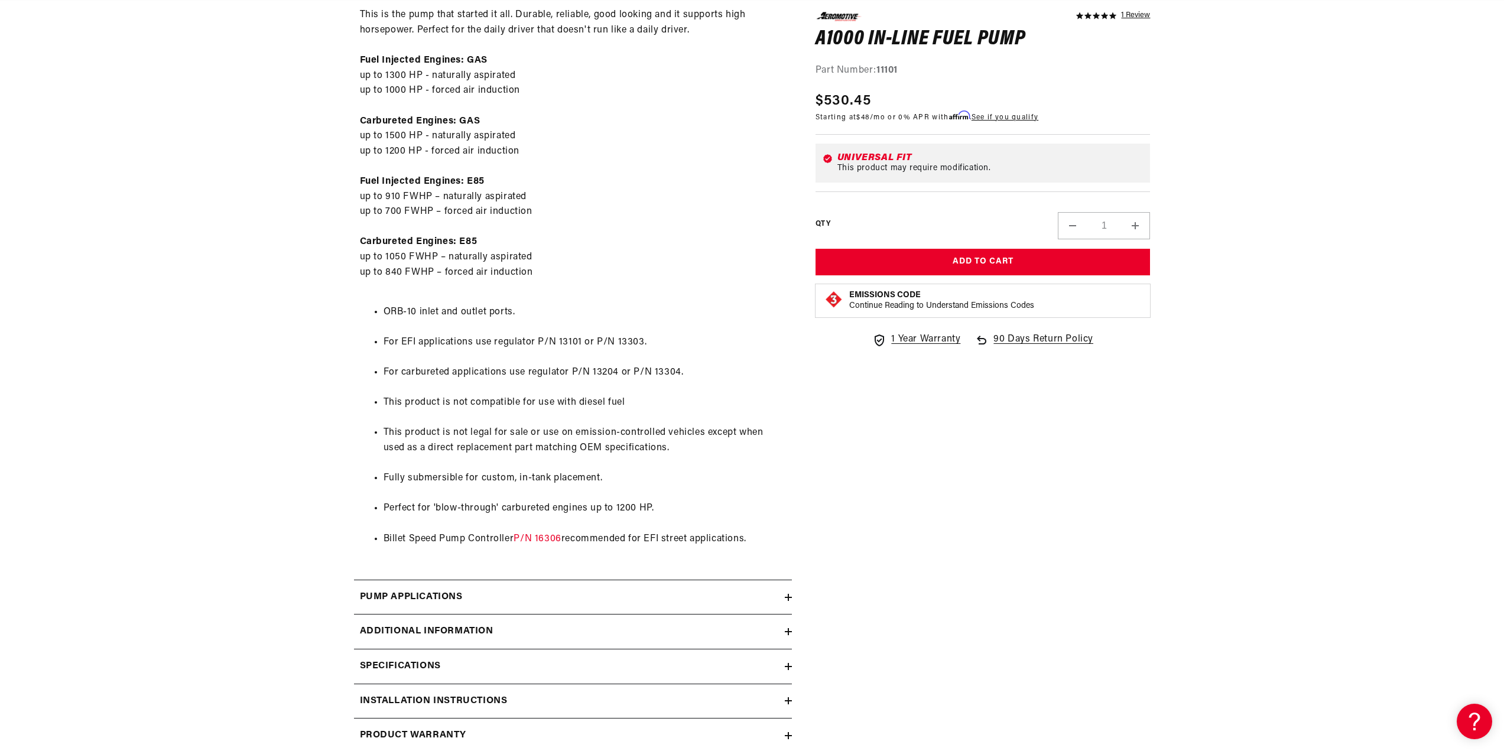
click at [788, 668] on icon at bounding box center [788, 666] width 0 height 7
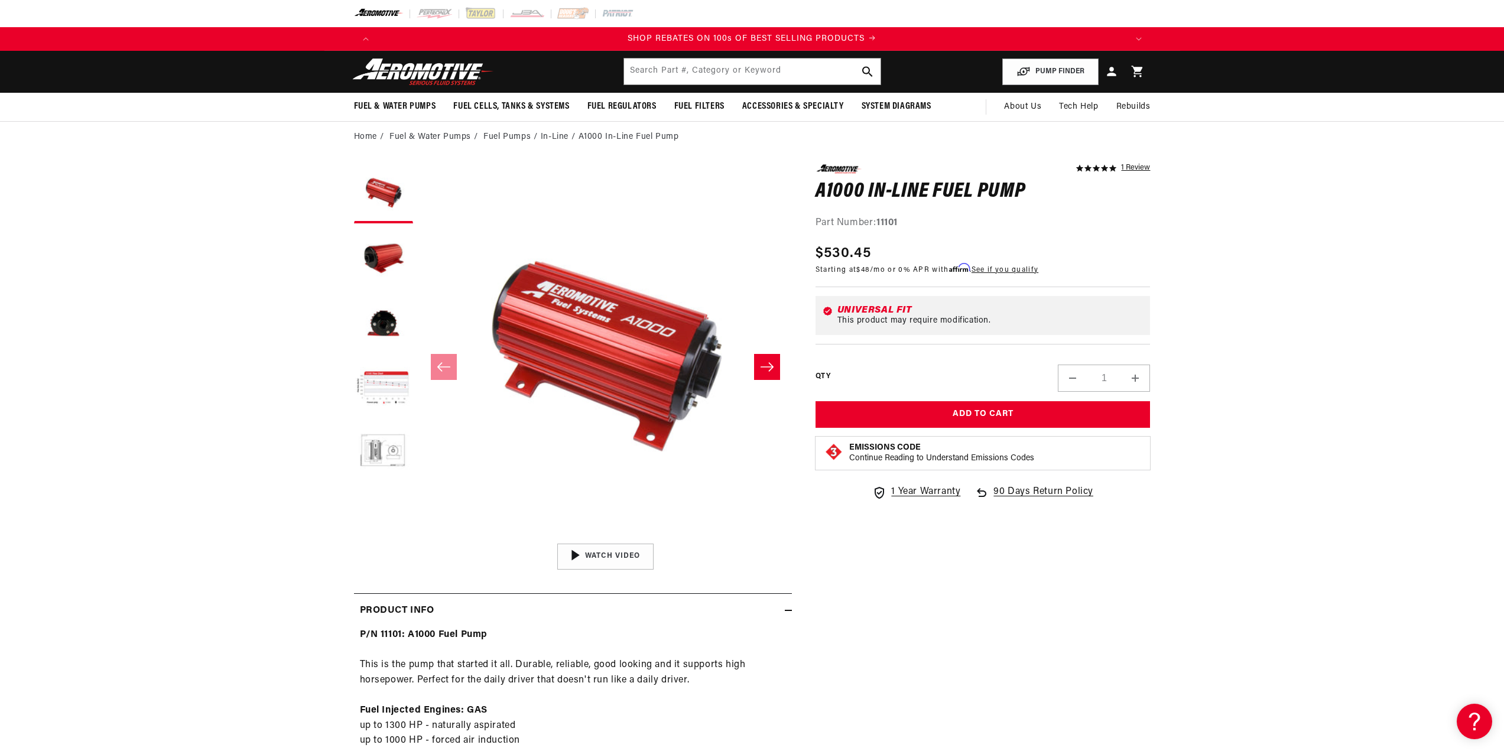
scroll to position [0, 2247]
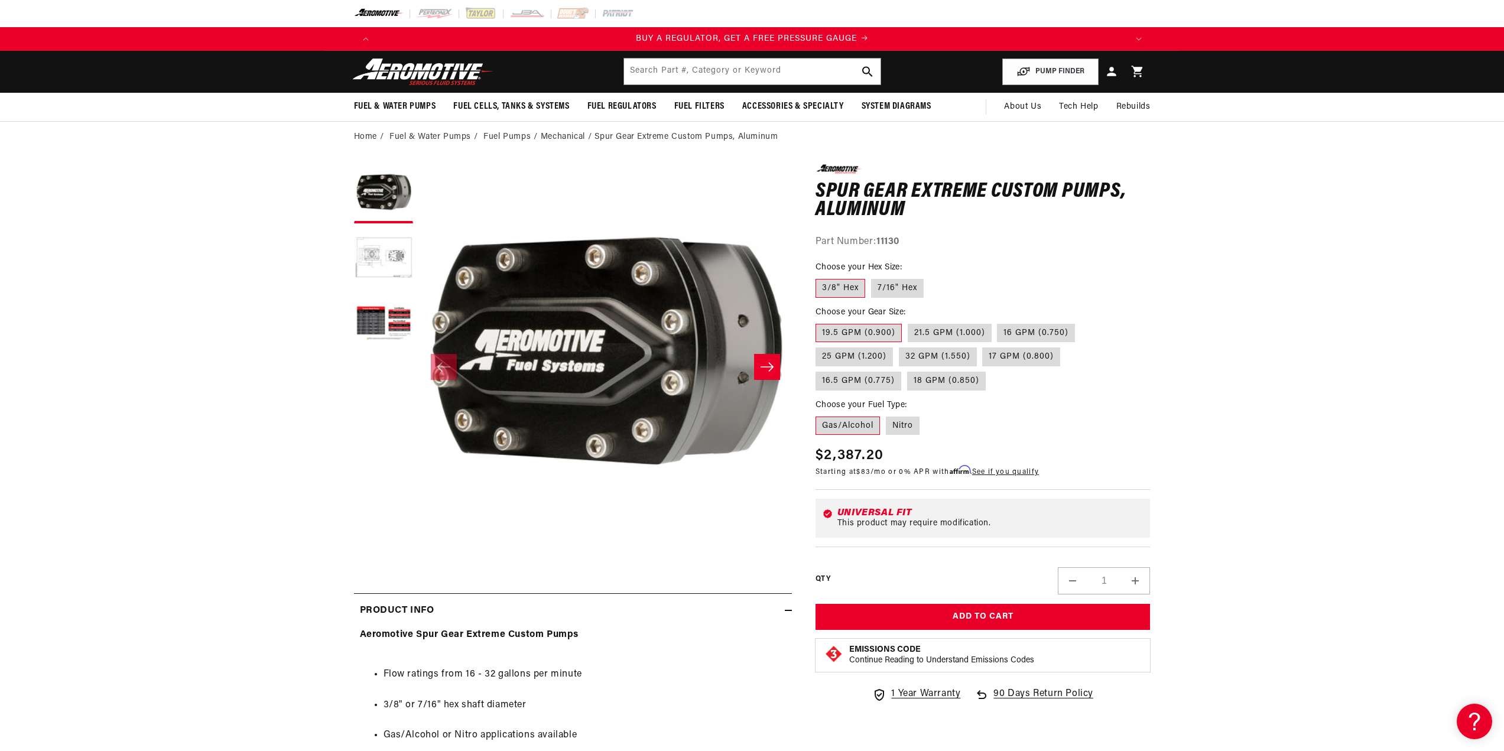
scroll to position [0, 749]
click at [917, 353] on label "32 GPM (1.550)" at bounding box center [938, 356] width 78 height 19
click at [899, 346] on input "32 GPM (1.550)" at bounding box center [899, 345] width 1 height 1
radio input "true"
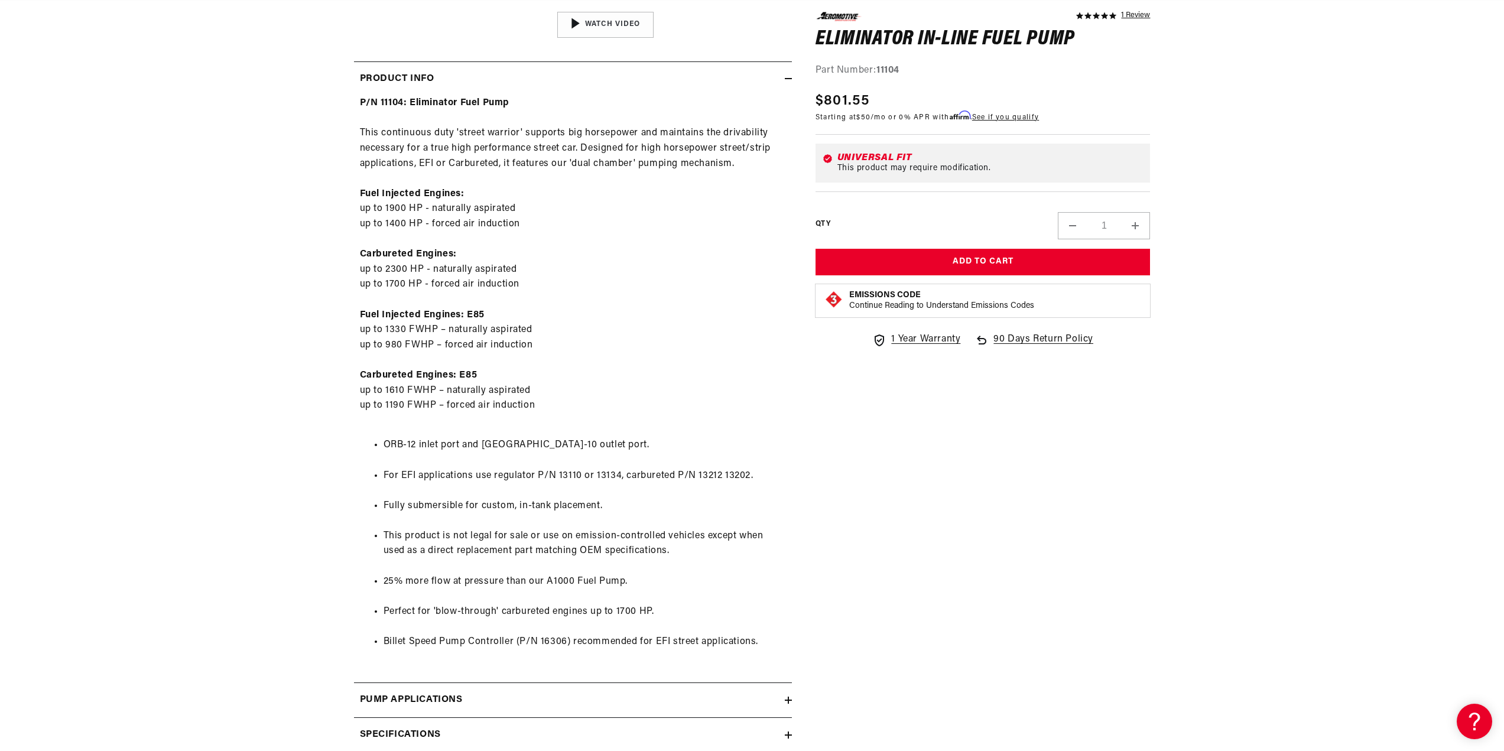
scroll to position [650, 0]
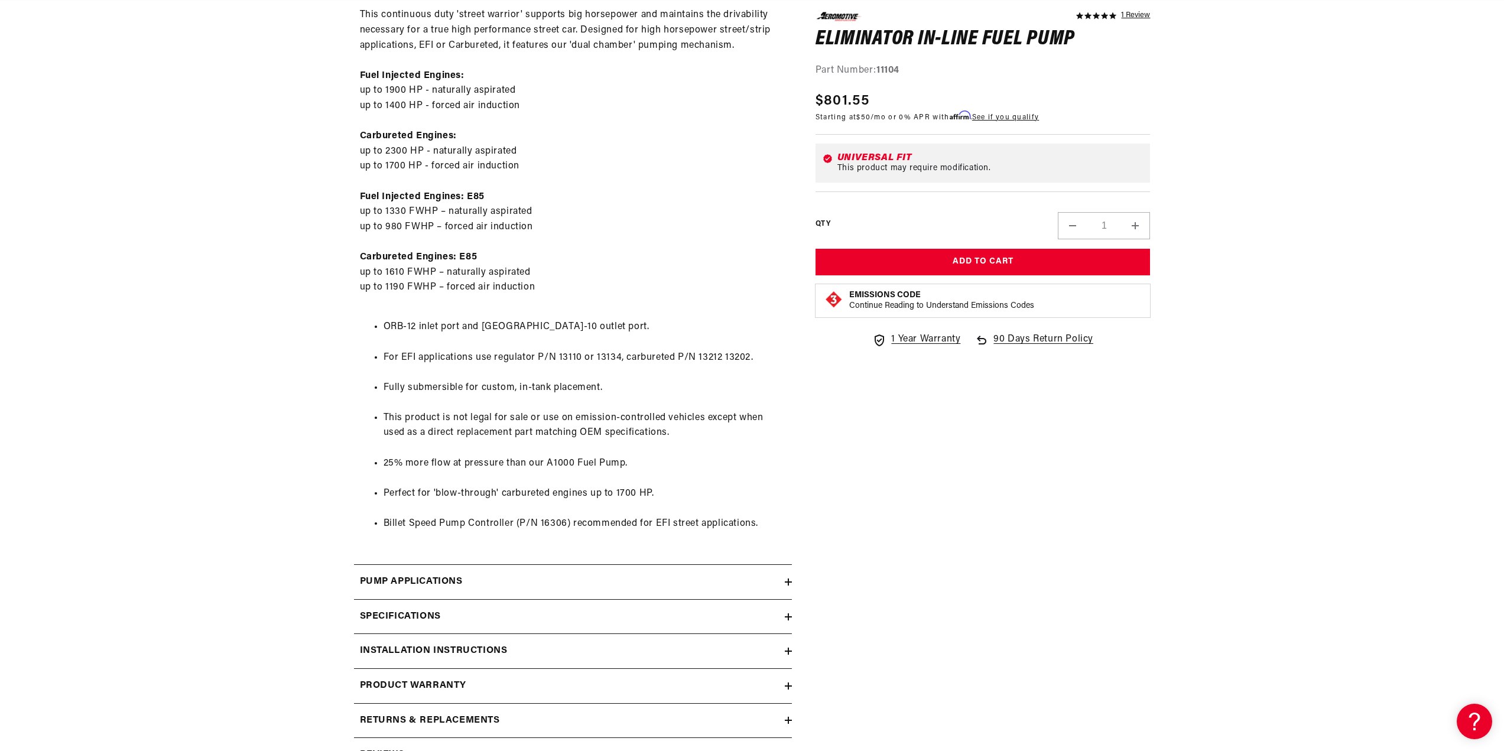
click at [786, 618] on icon at bounding box center [788, 616] width 7 height 7
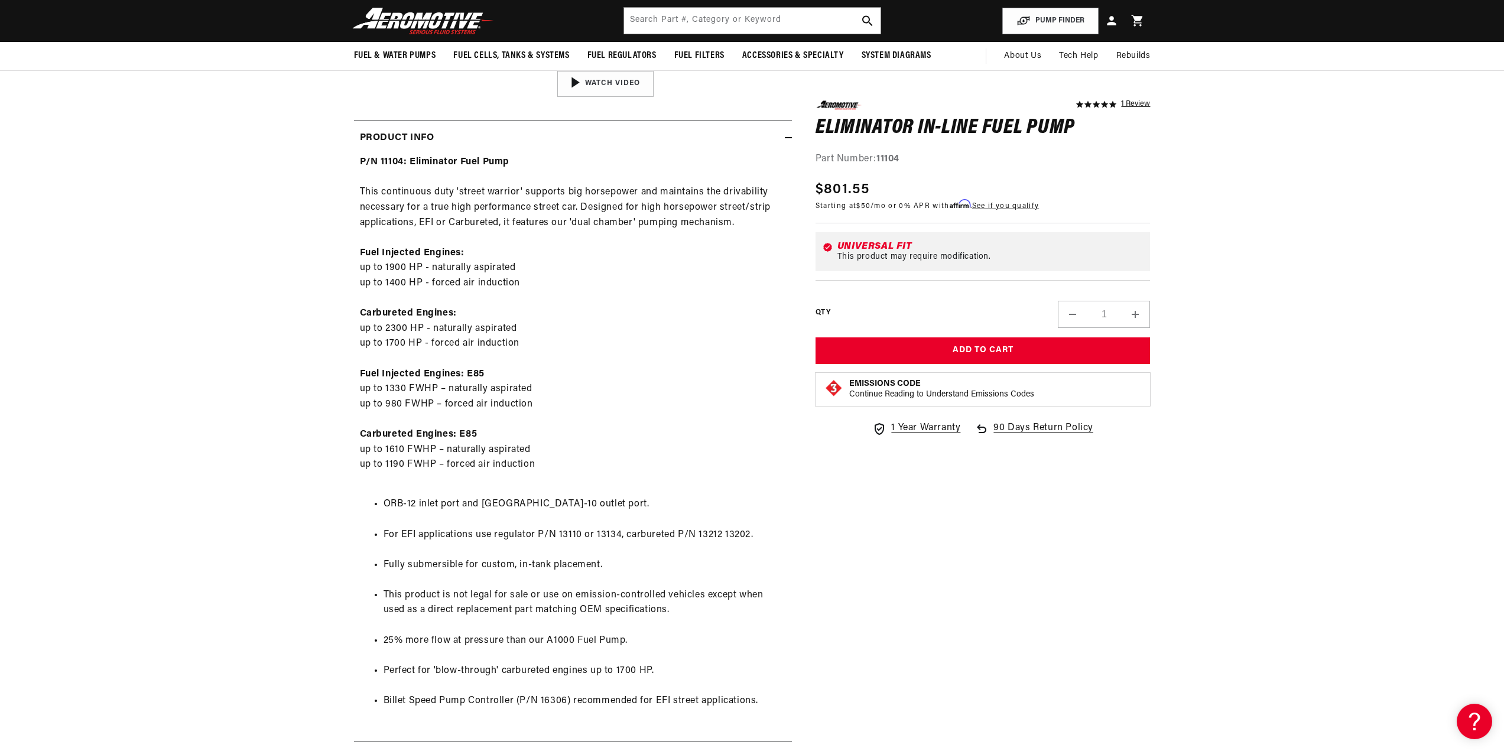
scroll to position [0, 1498]
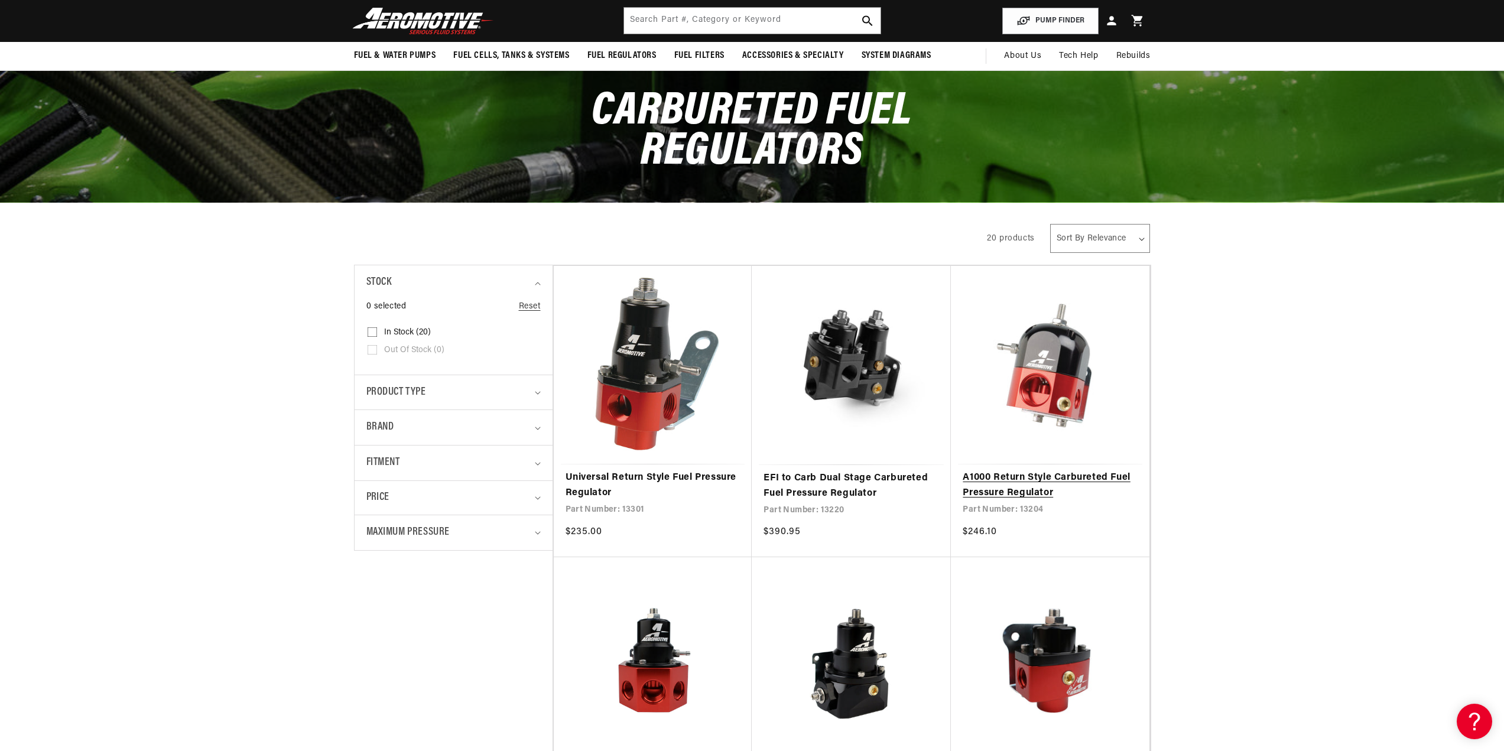
scroll to position [0, 749]
click at [1040, 470] on link "A1000 Return Style Carbureted Fuel Pressure Regulator" at bounding box center [1049, 485] width 175 height 30
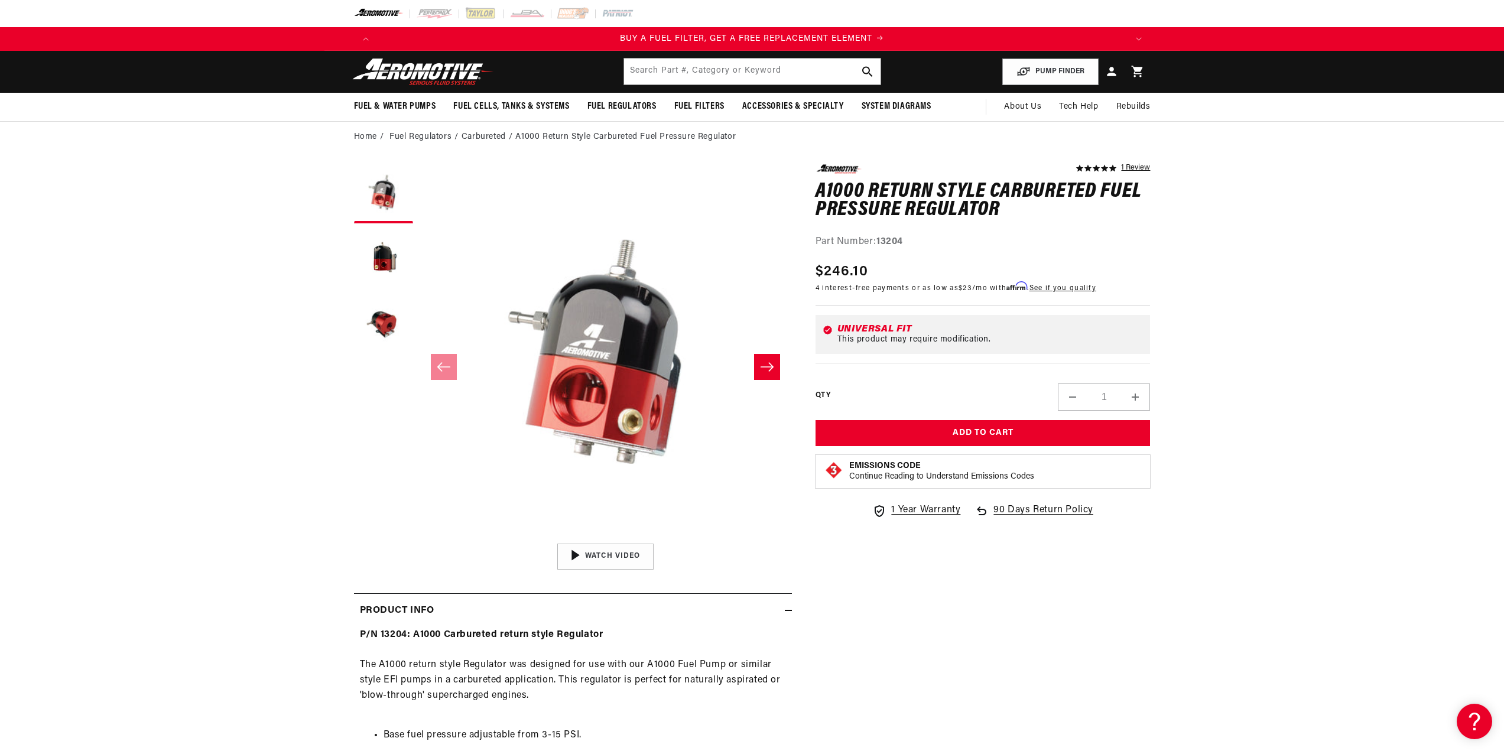
scroll to position [0, 1498]
